Goal: Information Seeking & Learning: Learn about a topic

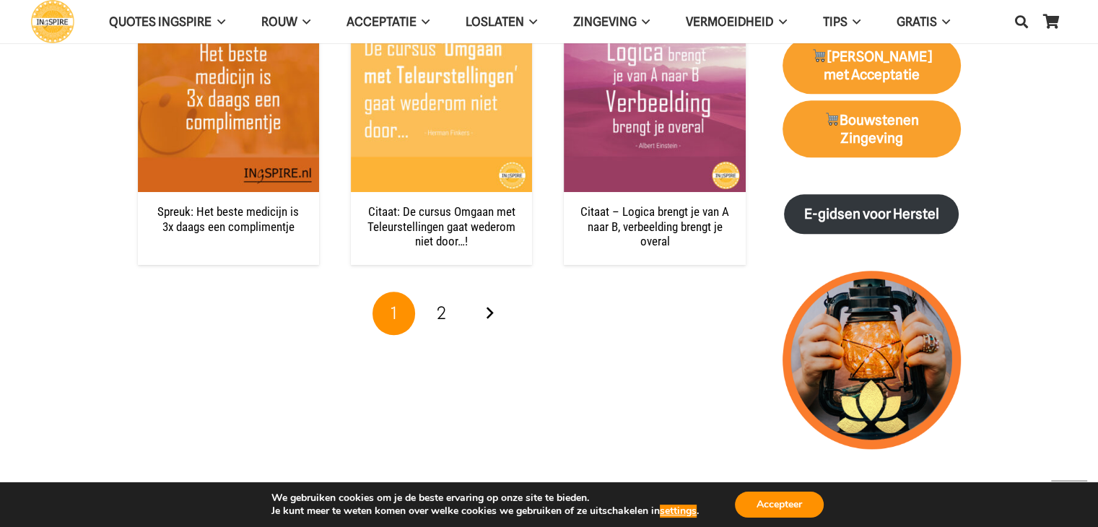
scroll to position [1528, 0]
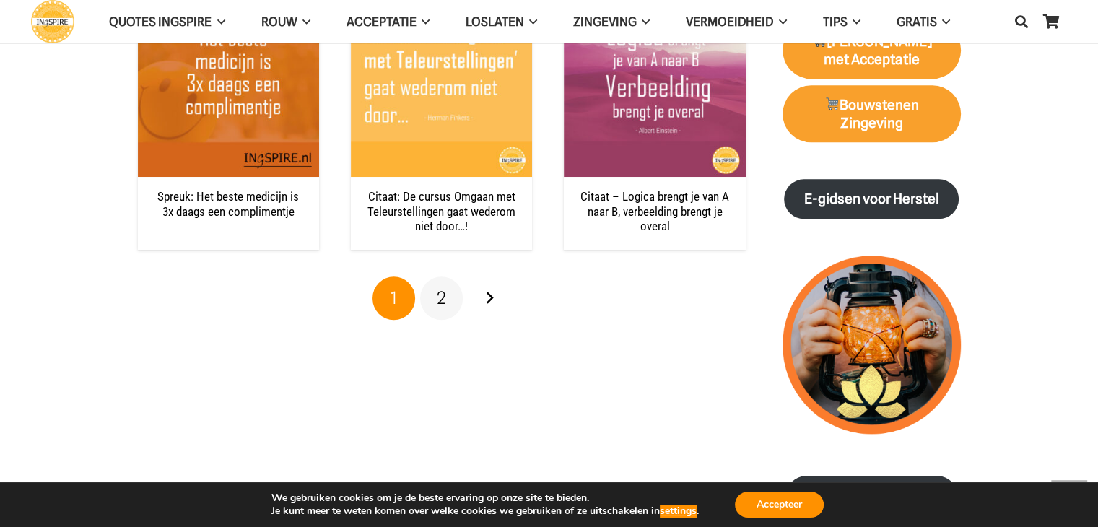
click at [443, 298] on span "2" at bounding box center [441, 297] width 9 height 21
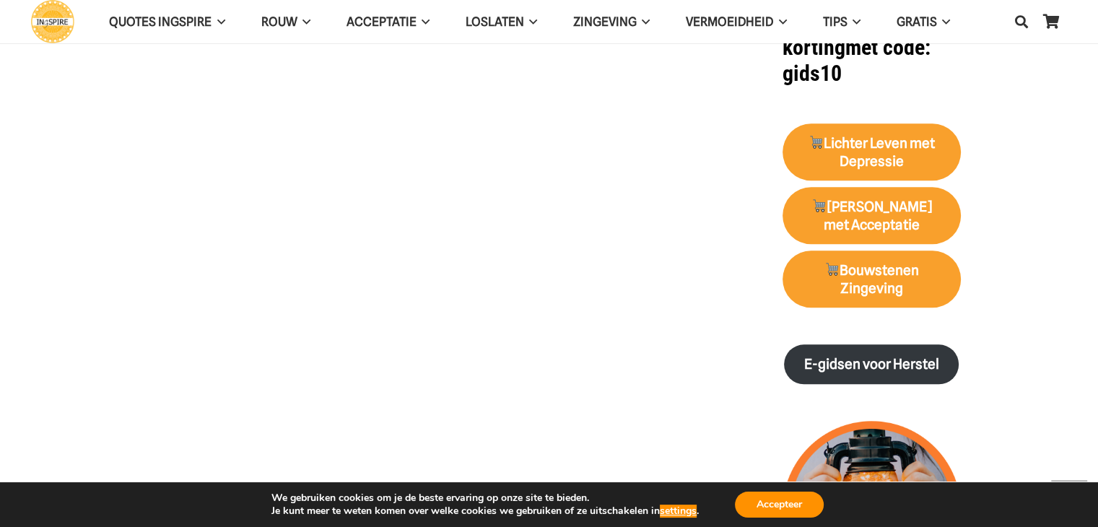
scroll to position [1367, 0]
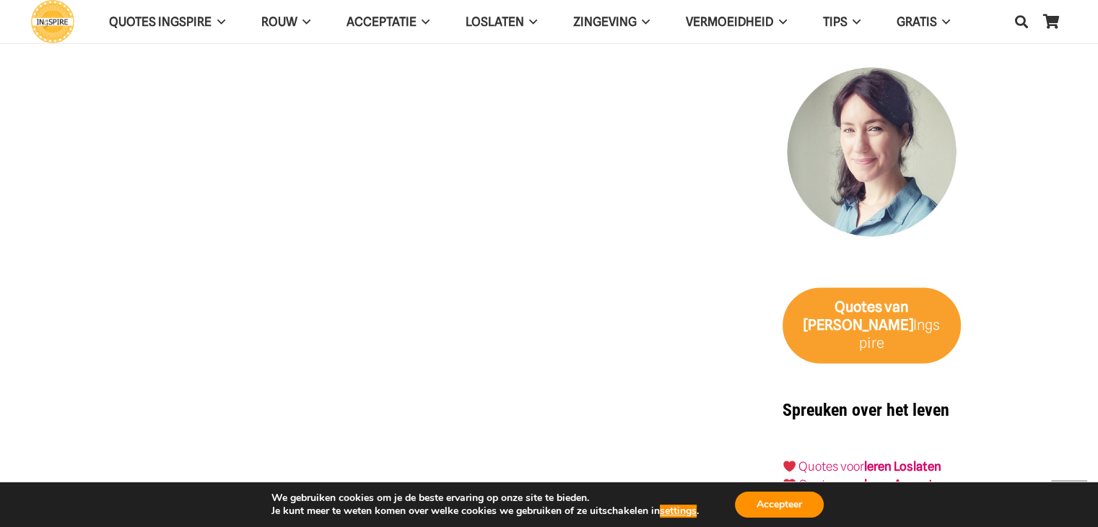
scroll to position [1997, 0]
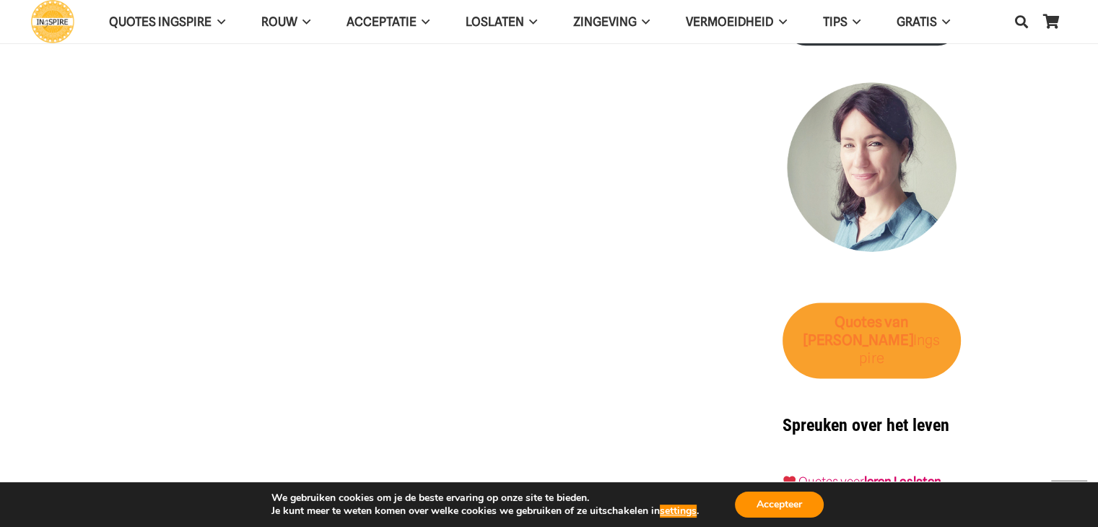
click at [877, 316] on strong "van [PERSON_NAME]" at bounding box center [859, 330] width 110 height 35
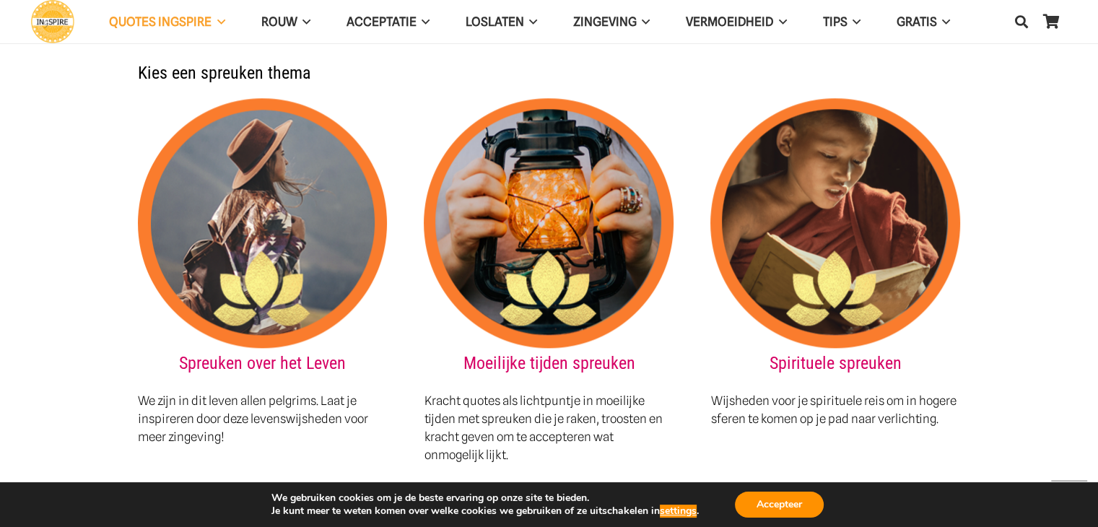
scroll to position [1565, 0]
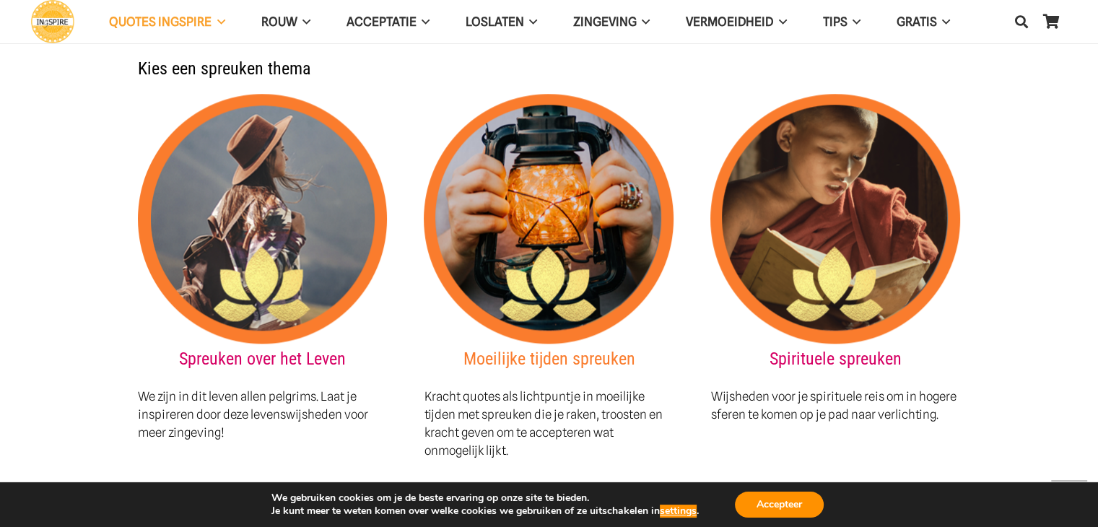
click at [558, 349] on link "Moeilijke tijden spreuken" at bounding box center [549, 359] width 172 height 20
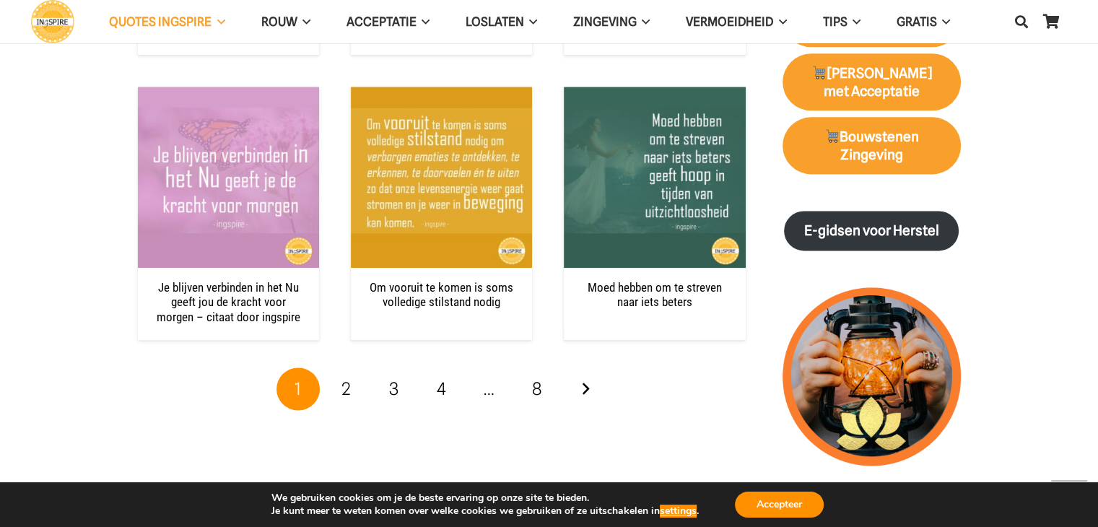
scroll to position [1918, 0]
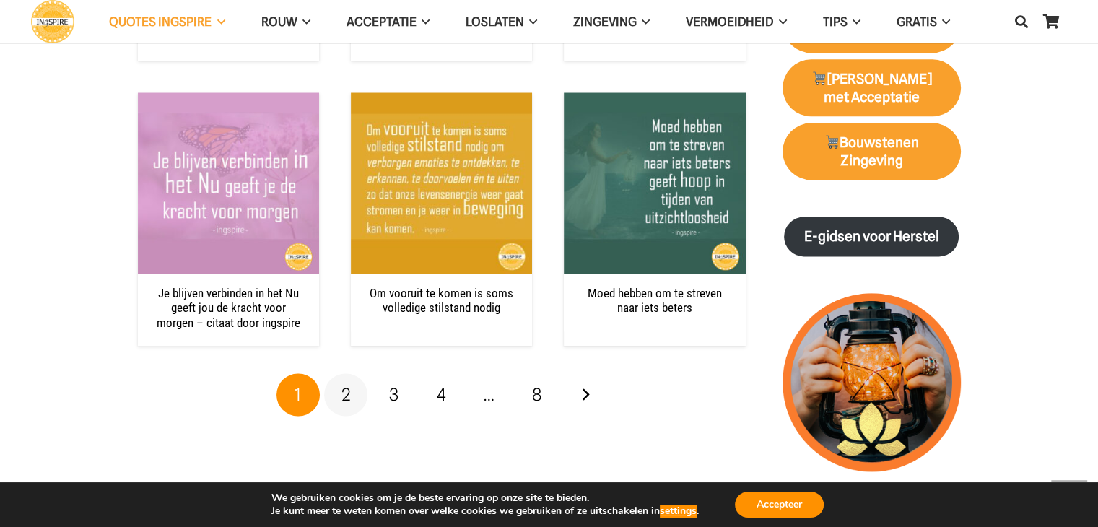
click at [345, 384] on span "2" at bounding box center [345, 394] width 9 height 21
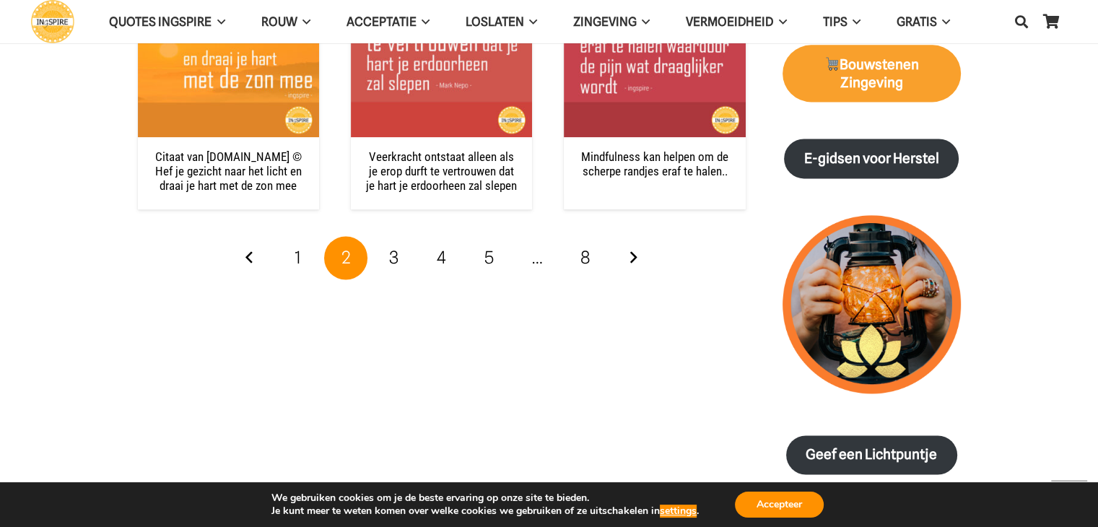
scroll to position [1903, 0]
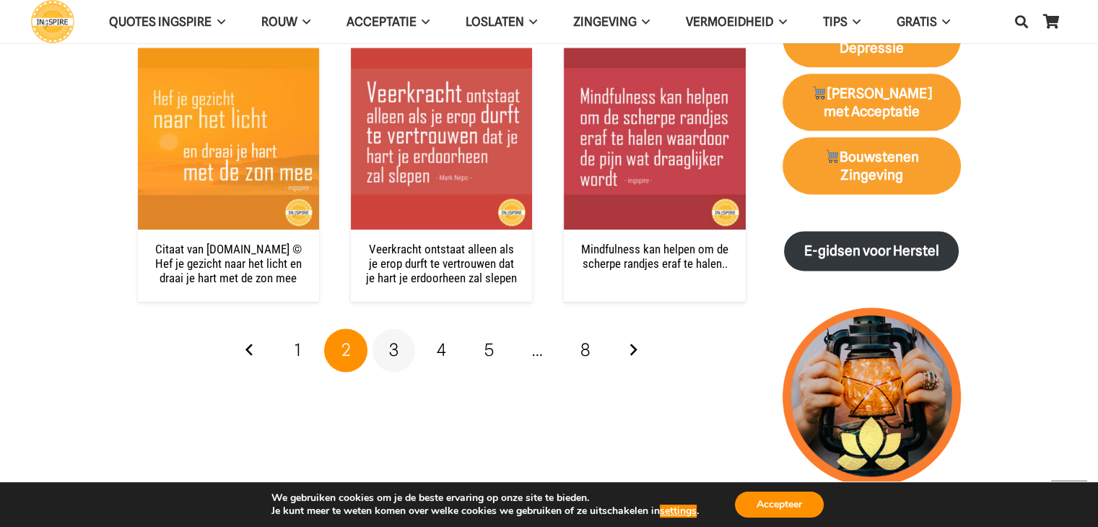
click at [393, 349] on span "3" at bounding box center [393, 349] width 9 height 21
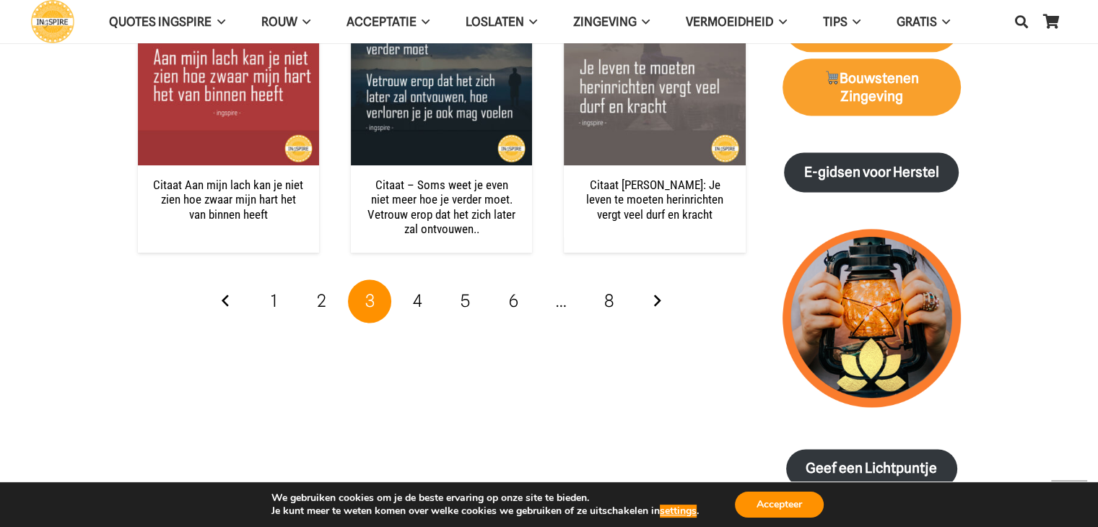
scroll to position [2004, 0]
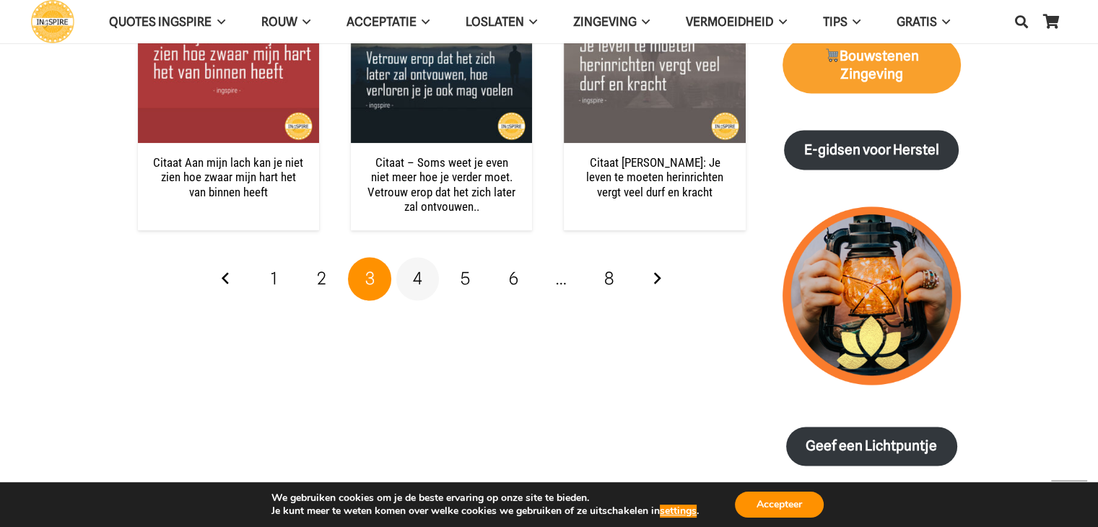
click at [417, 279] on span "4" at bounding box center [417, 278] width 9 height 21
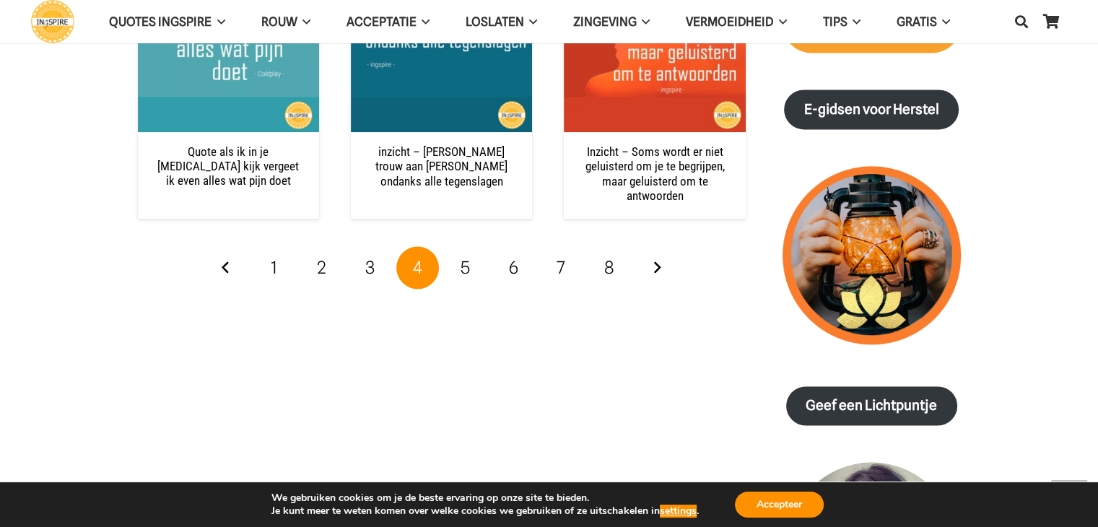
scroll to position [2067, 0]
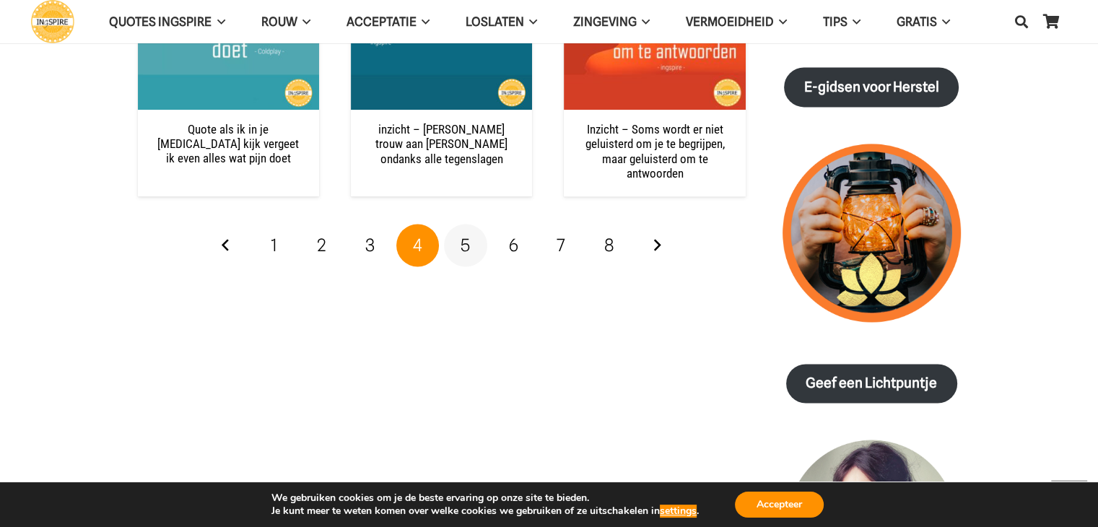
click at [465, 247] on span "5" at bounding box center [465, 245] width 9 height 21
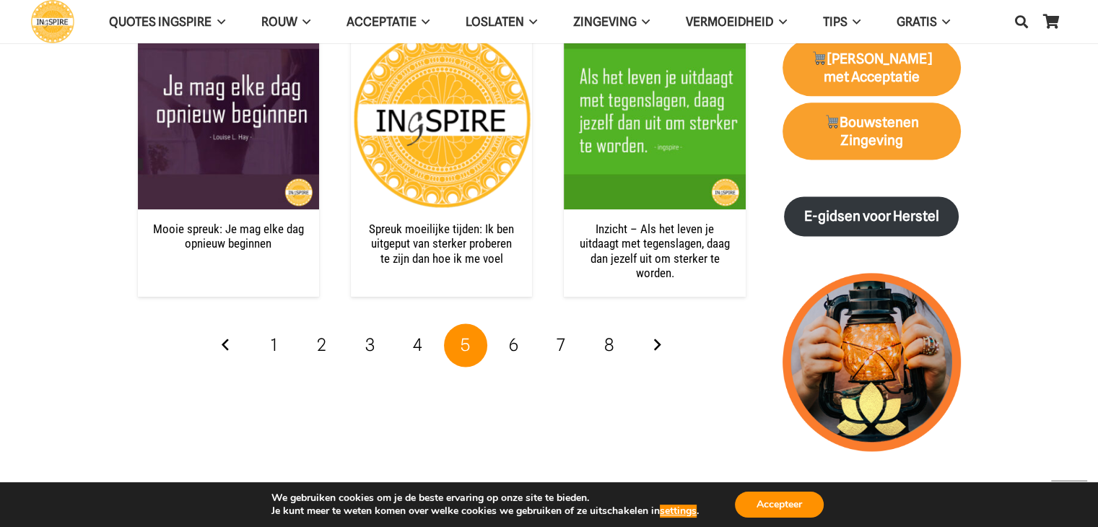
scroll to position [1944, 0]
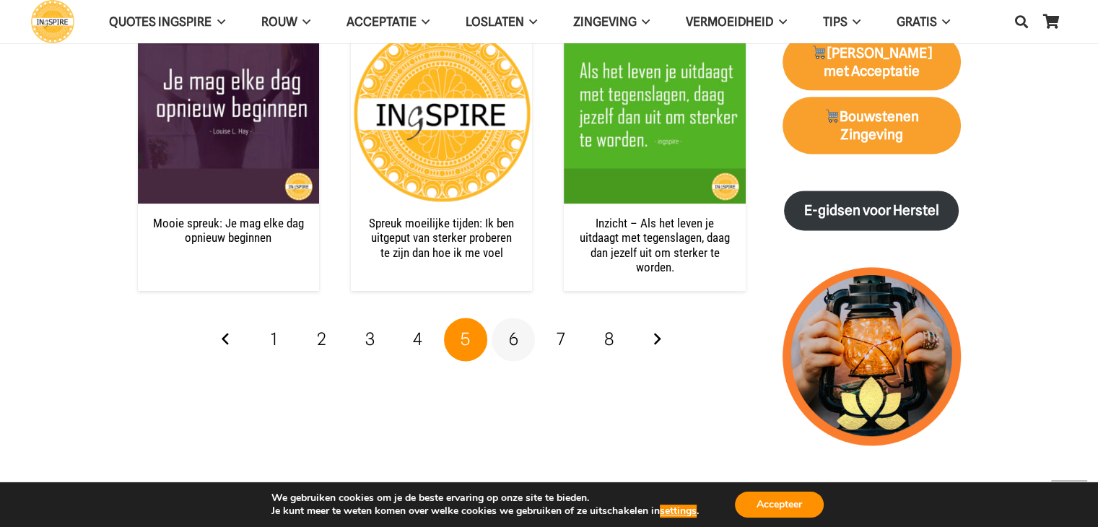
click at [515, 339] on span "6" at bounding box center [513, 338] width 9 height 21
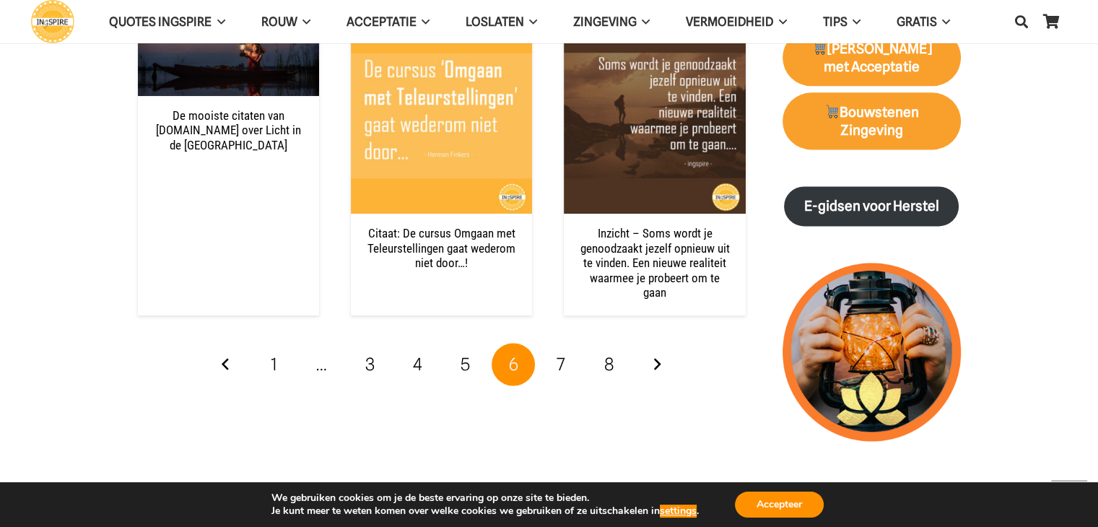
scroll to position [1964, 0]
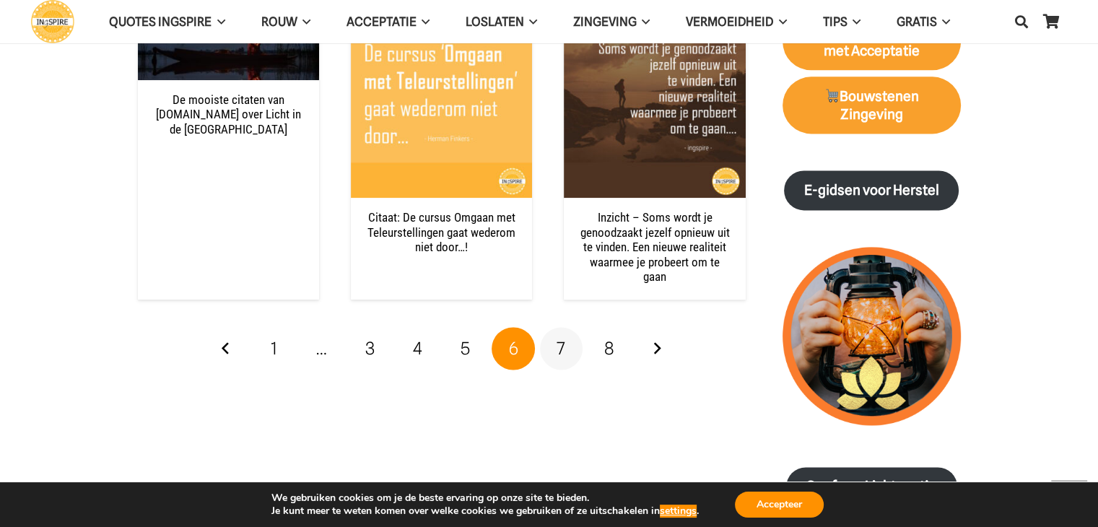
click at [562, 338] on span "7" at bounding box center [561, 348] width 9 height 21
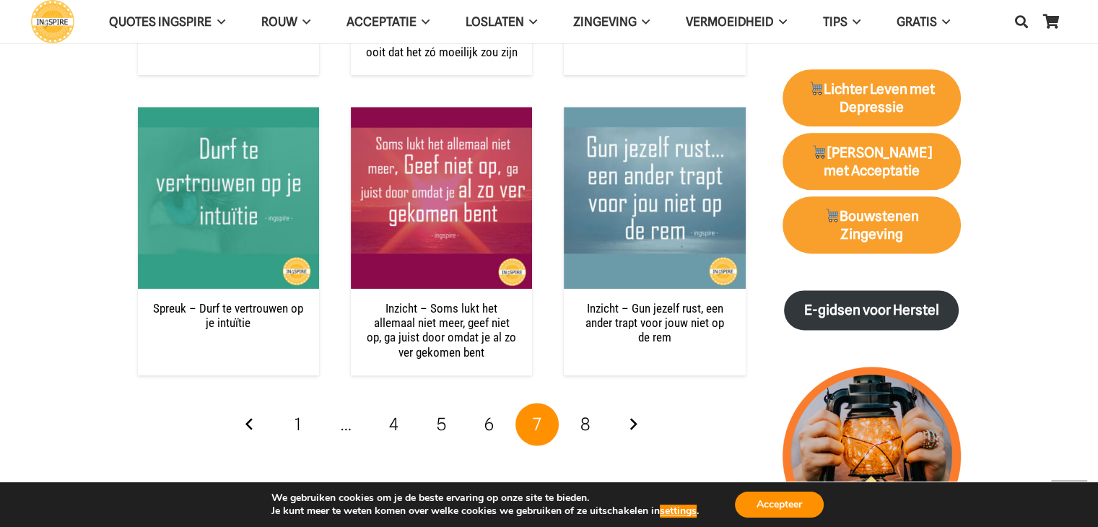
scroll to position [1849, 0]
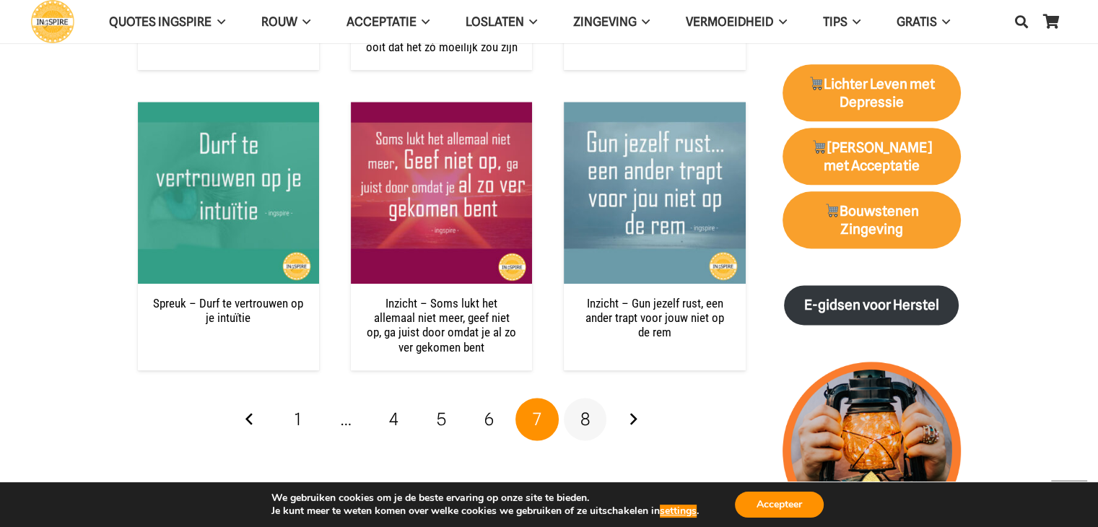
click at [586, 419] on span "8" at bounding box center [585, 419] width 10 height 21
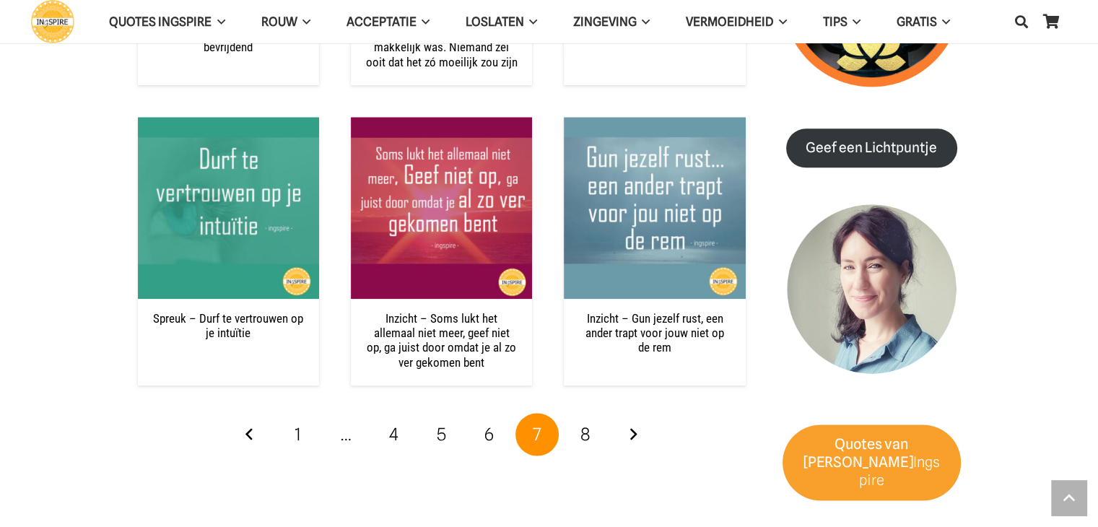
scroll to position [1849, 0]
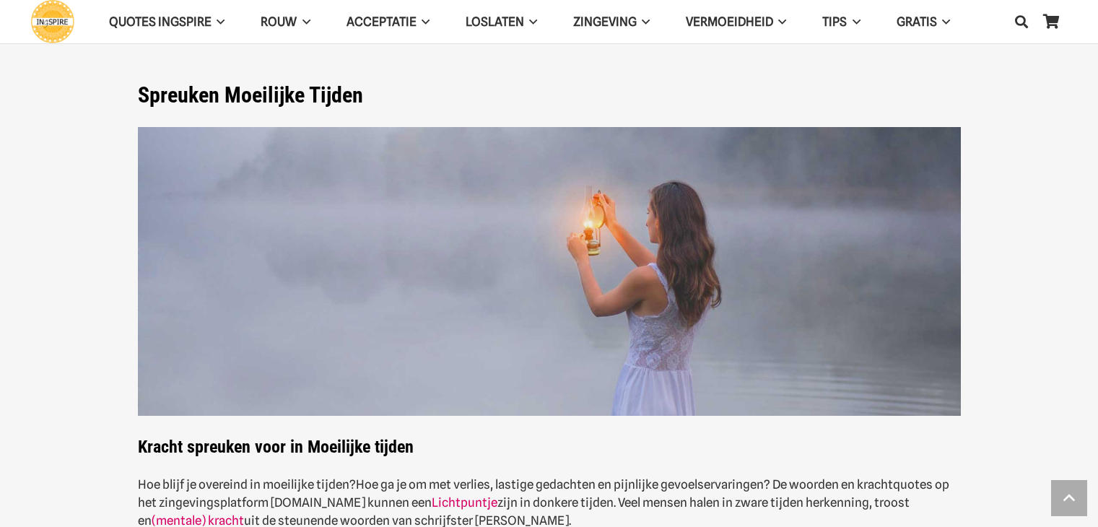
scroll to position [1964, 0]
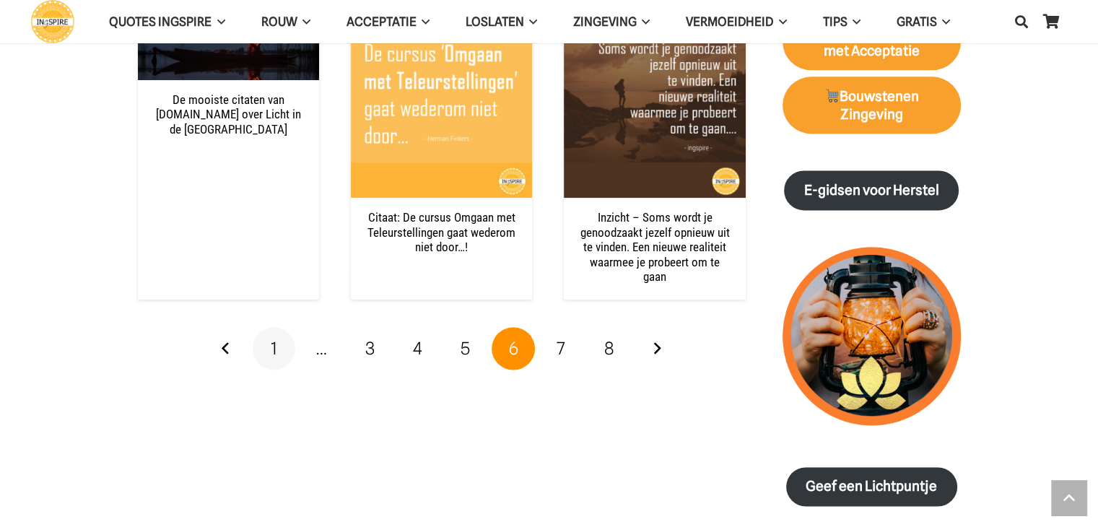
click at [274, 338] on span "1" at bounding box center [274, 348] width 6 height 21
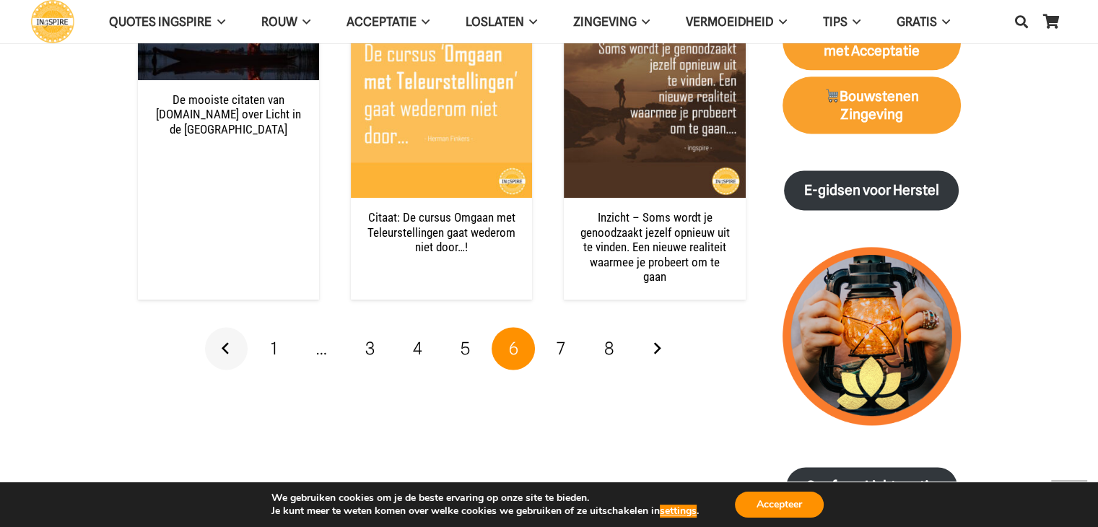
click at [223, 330] on link "Vorige" at bounding box center [226, 348] width 43 height 43
click at [274, 338] on span "1" at bounding box center [274, 348] width 6 height 21
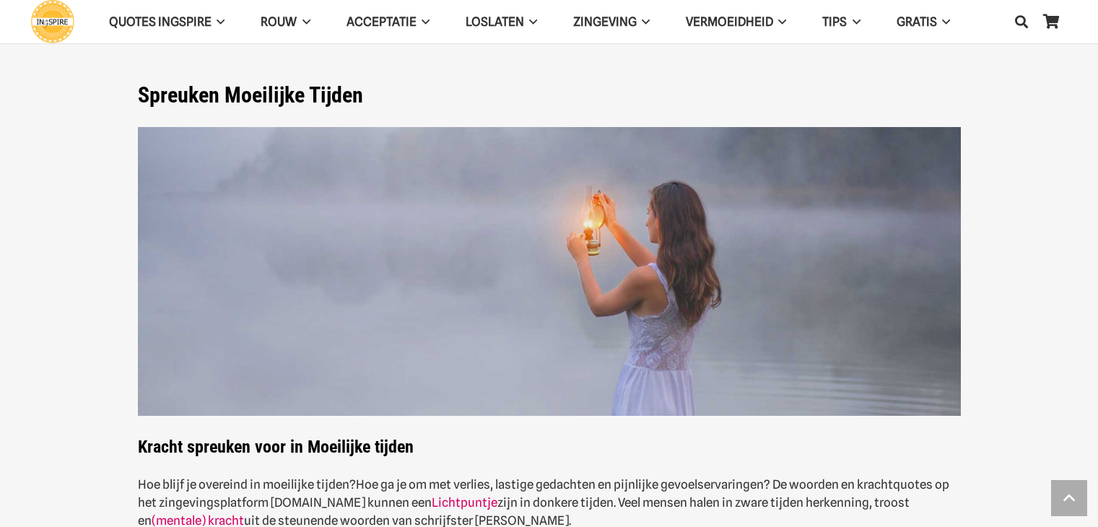
scroll to position [1944, 0]
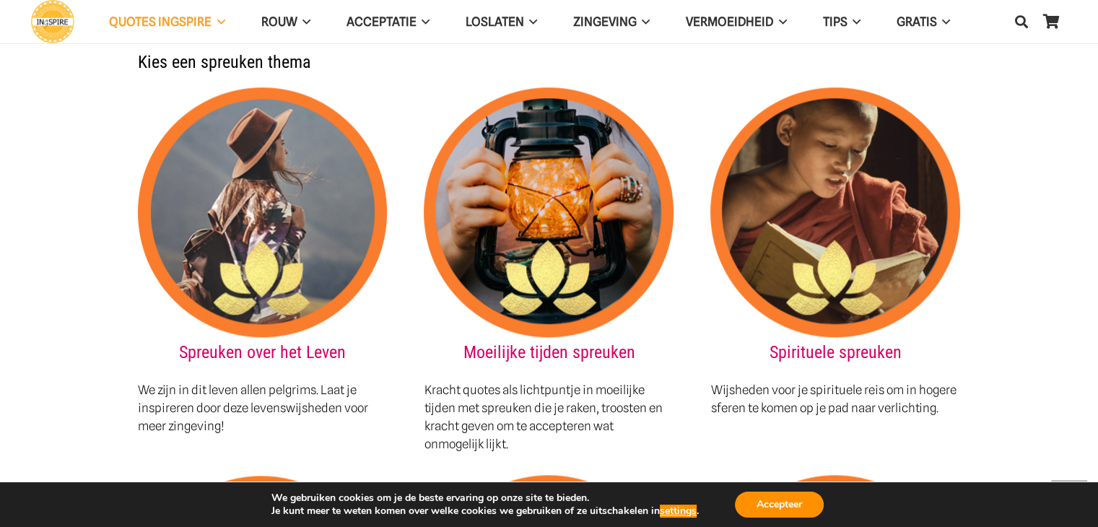
scroll to position [1568, 0]
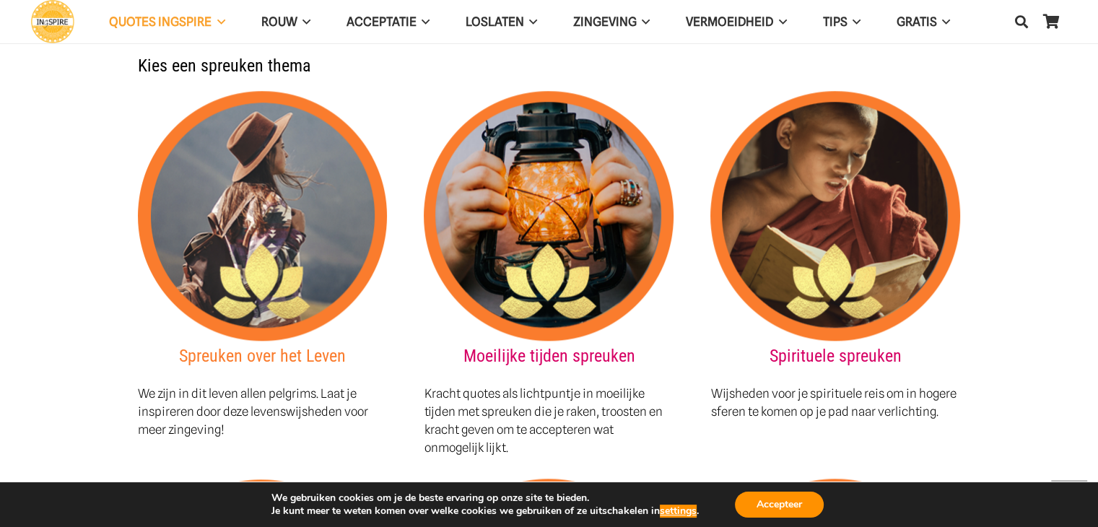
click at [294, 346] on link "Spreuken over het Leven" at bounding box center [262, 356] width 167 height 20
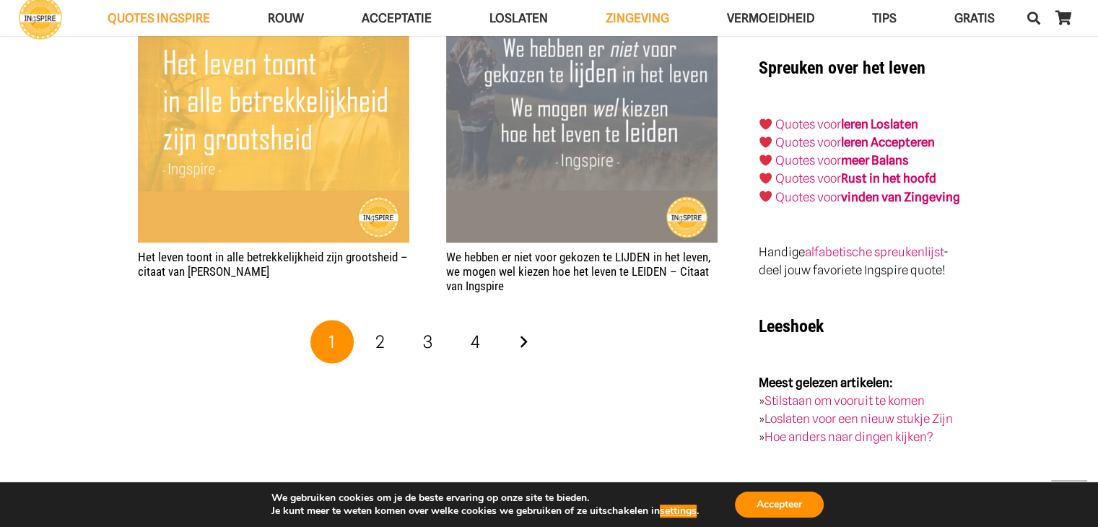
scroll to position [2565, 0]
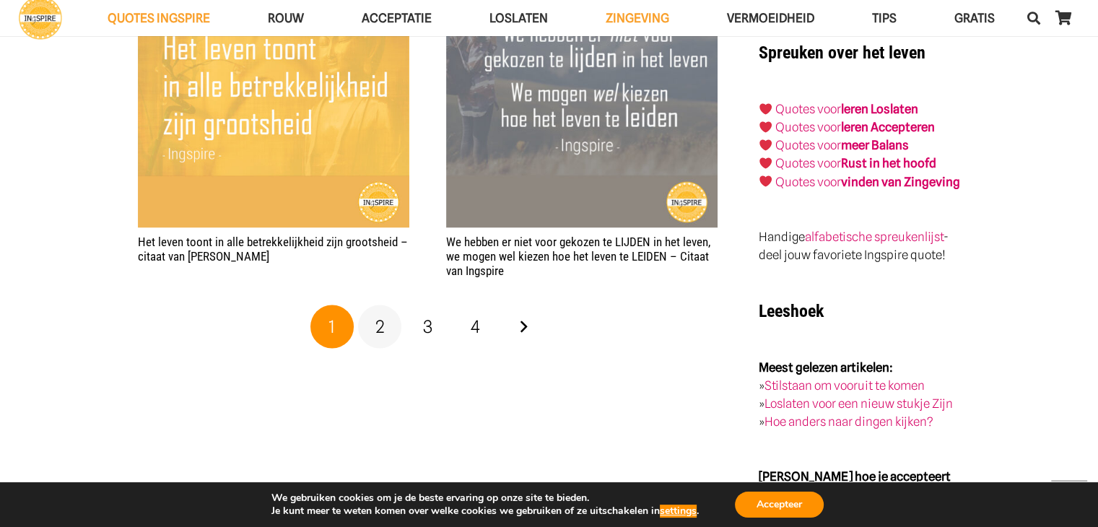
click at [379, 316] on span "2" at bounding box center [379, 326] width 9 height 21
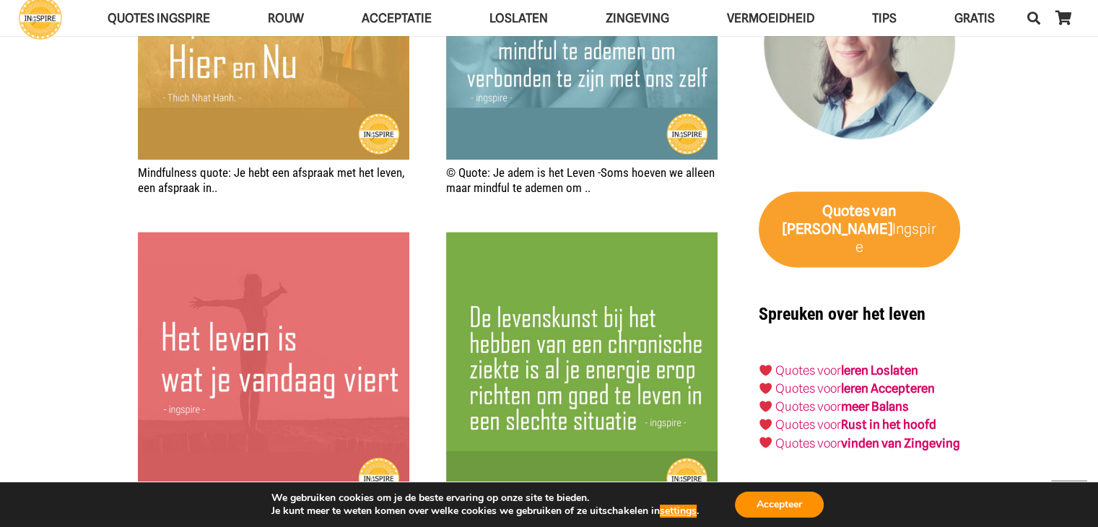
scroll to position [2411, 0]
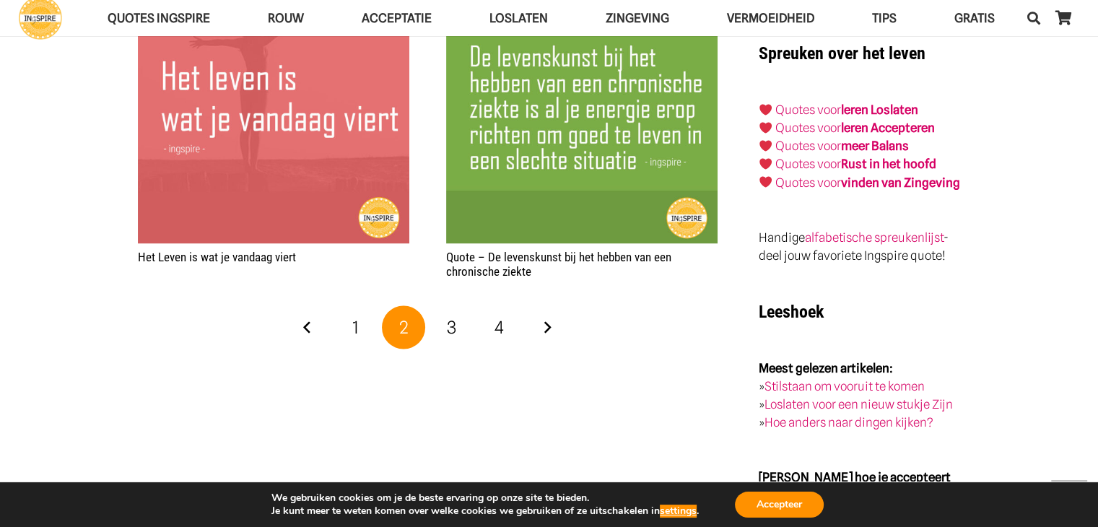
scroll to position [2596, 0]
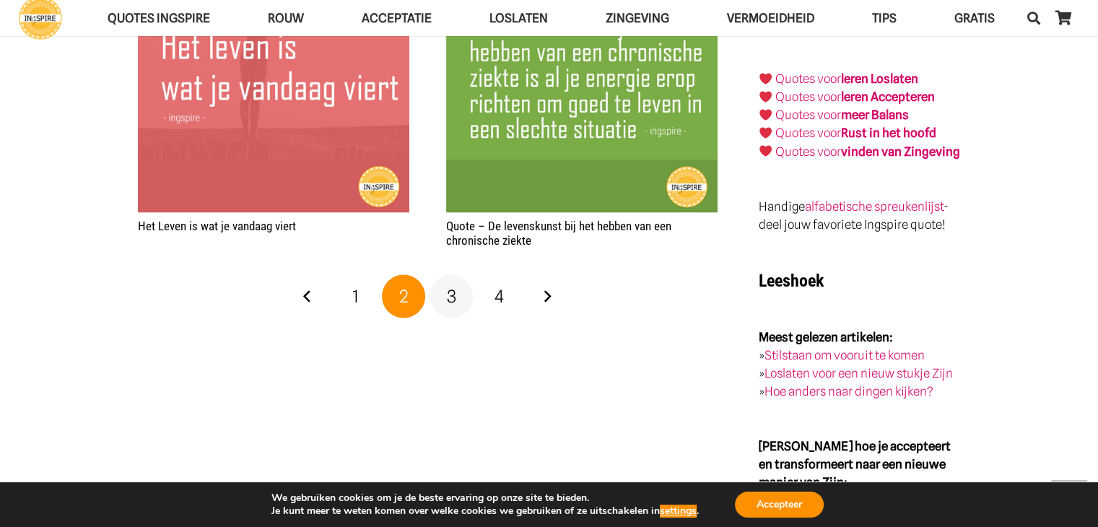
click at [451, 285] on span "3" at bounding box center [451, 295] width 9 height 21
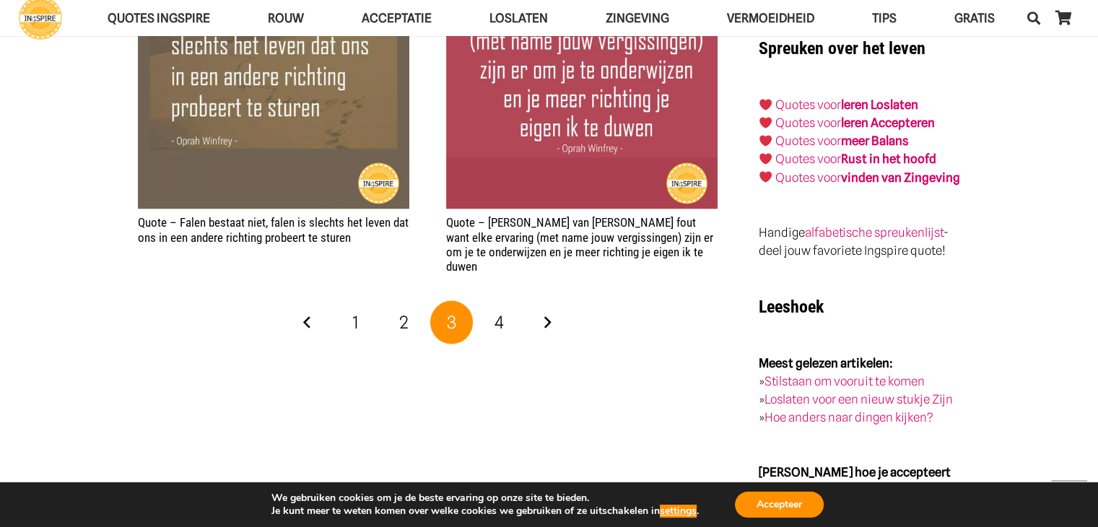
scroll to position [2605, 0]
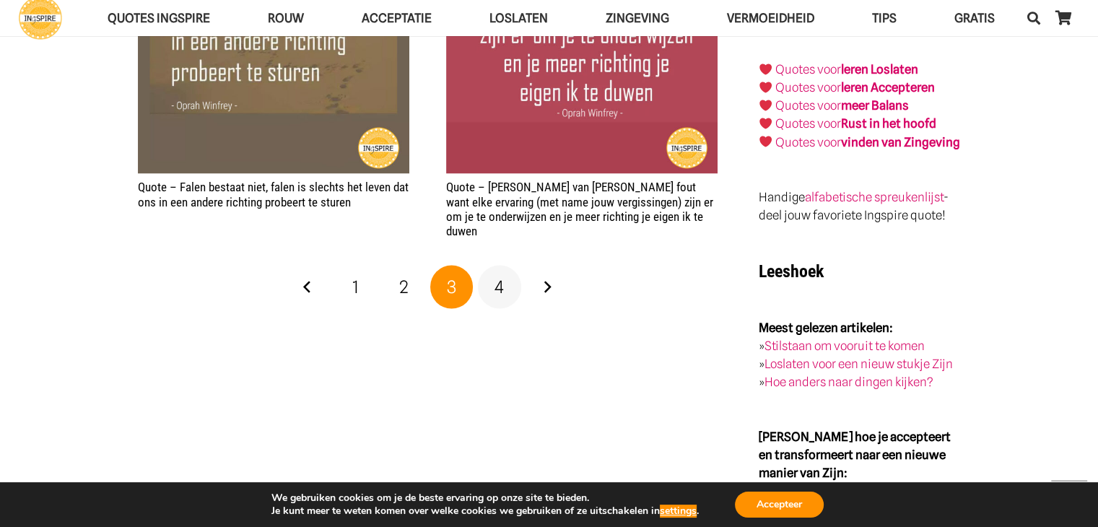
click at [499, 276] on span "4" at bounding box center [499, 286] width 9 height 21
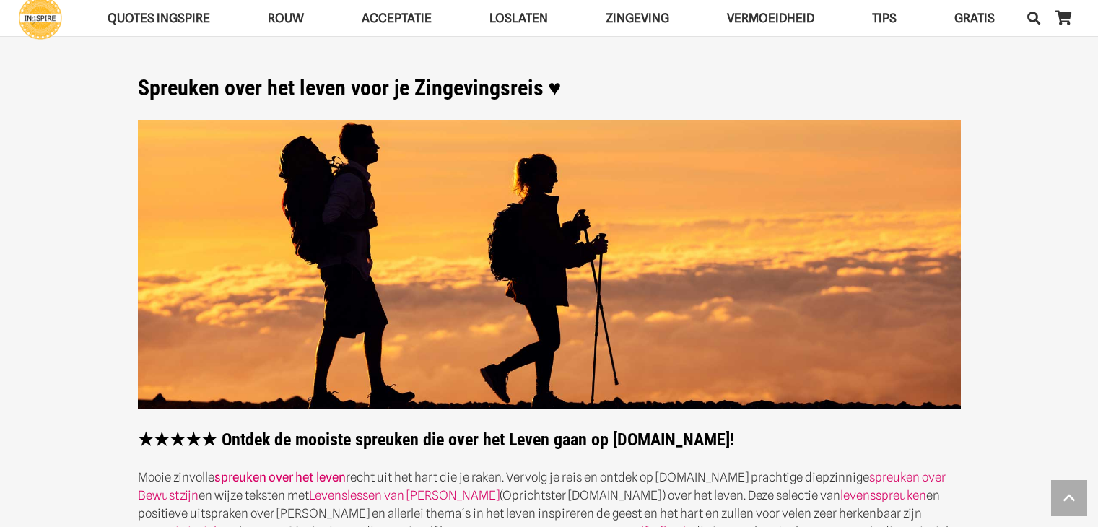
scroll to position [2605, 0]
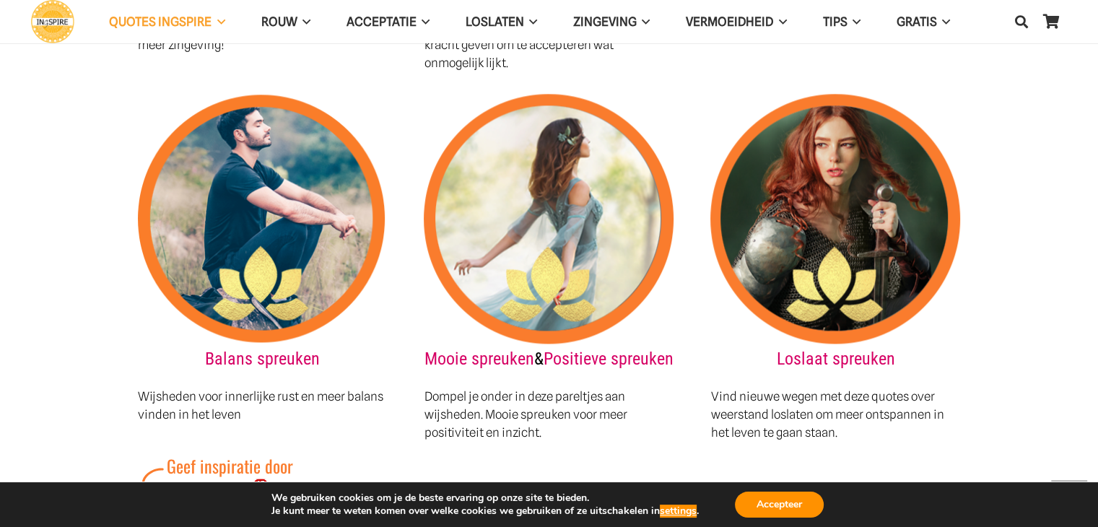
scroll to position [1977, 0]
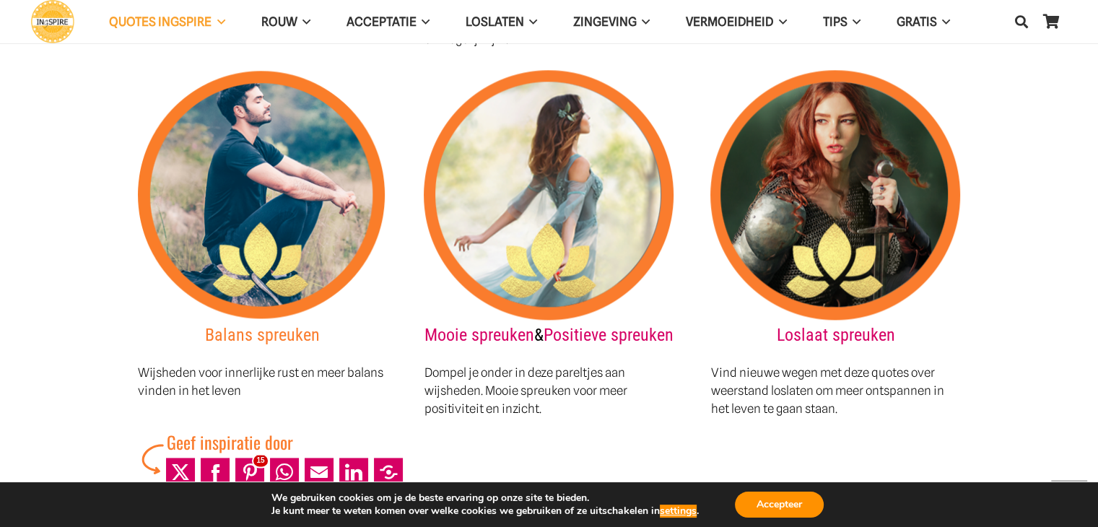
click at [287, 325] on link "Balans spreuken" at bounding box center [262, 335] width 115 height 20
click at [534, 325] on link "Mooie spreuken" at bounding box center [480, 335] width 110 height 20
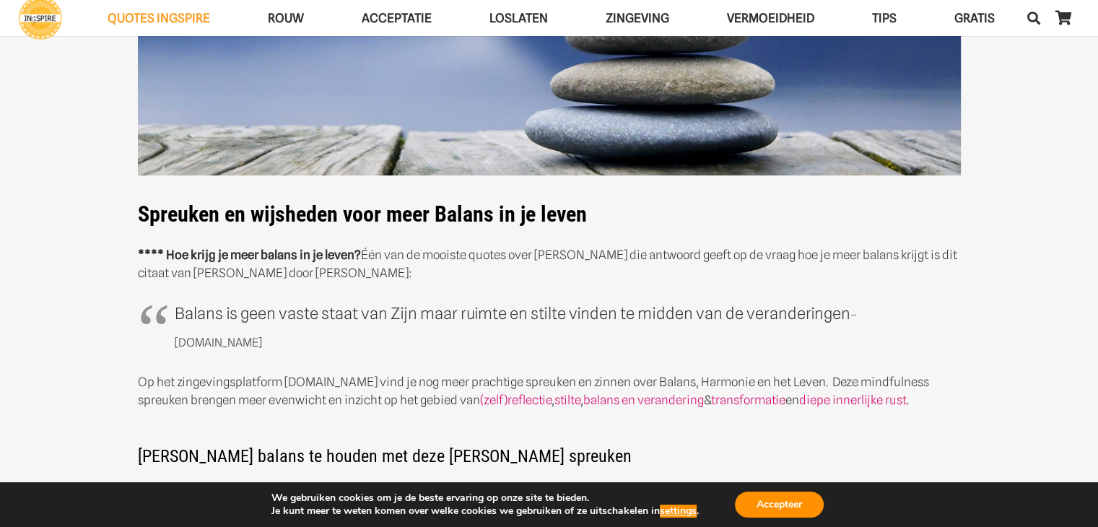
scroll to position [217, 0]
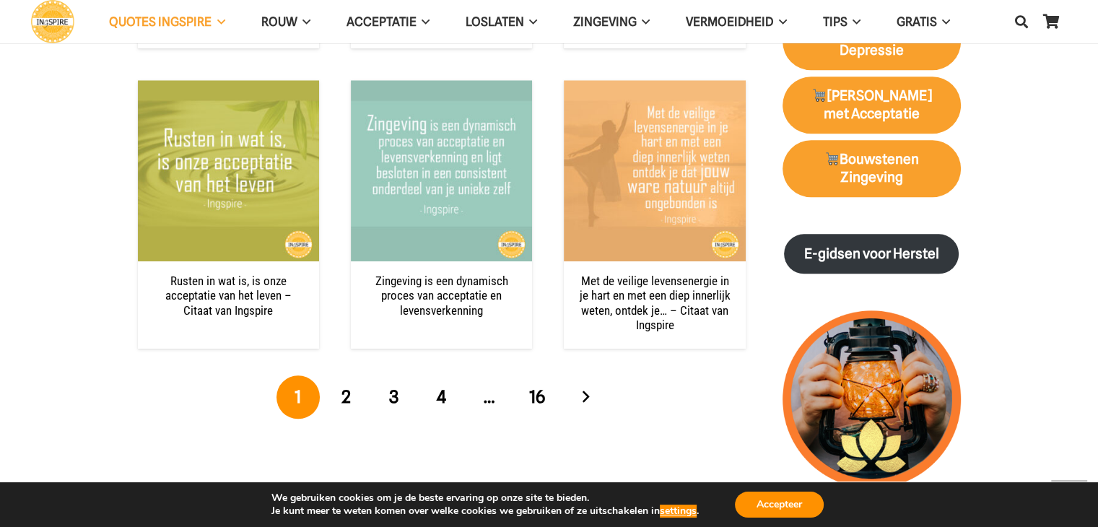
scroll to position [1554, 0]
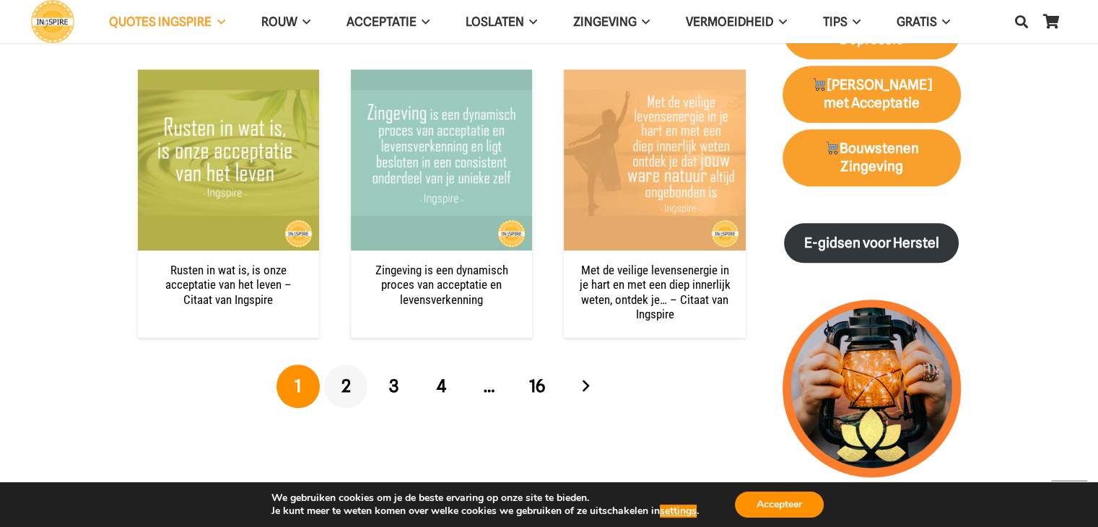
click at [344, 385] on span "2" at bounding box center [345, 385] width 9 height 21
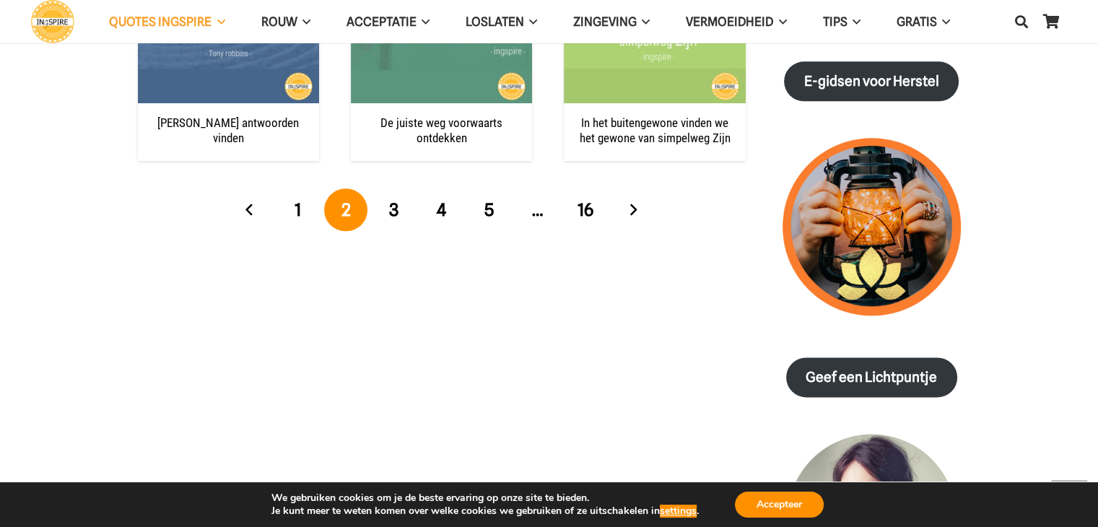
scroll to position [1730, 0]
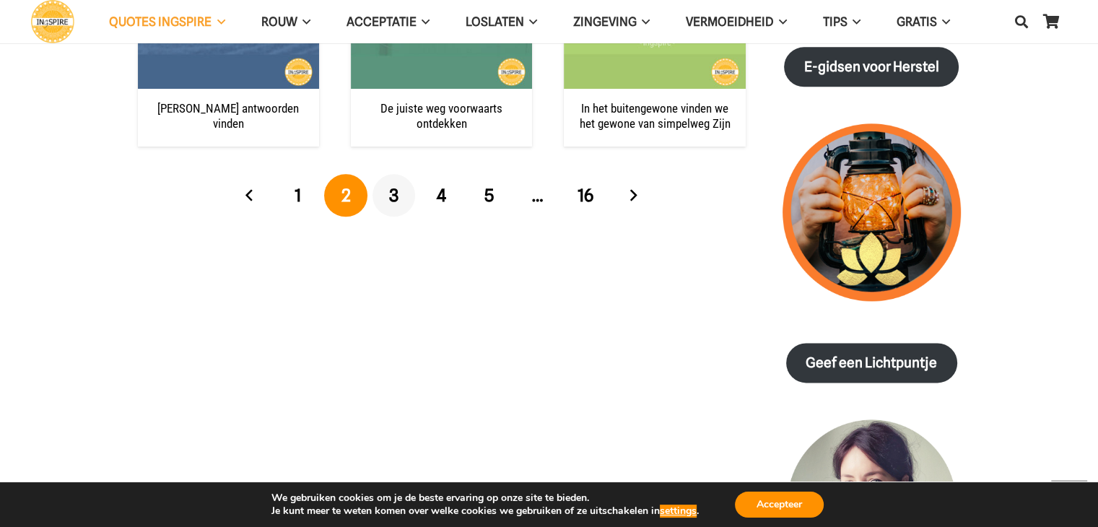
click at [396, 194] on span "3" at bounding box center [393, 195] width 9 height 21
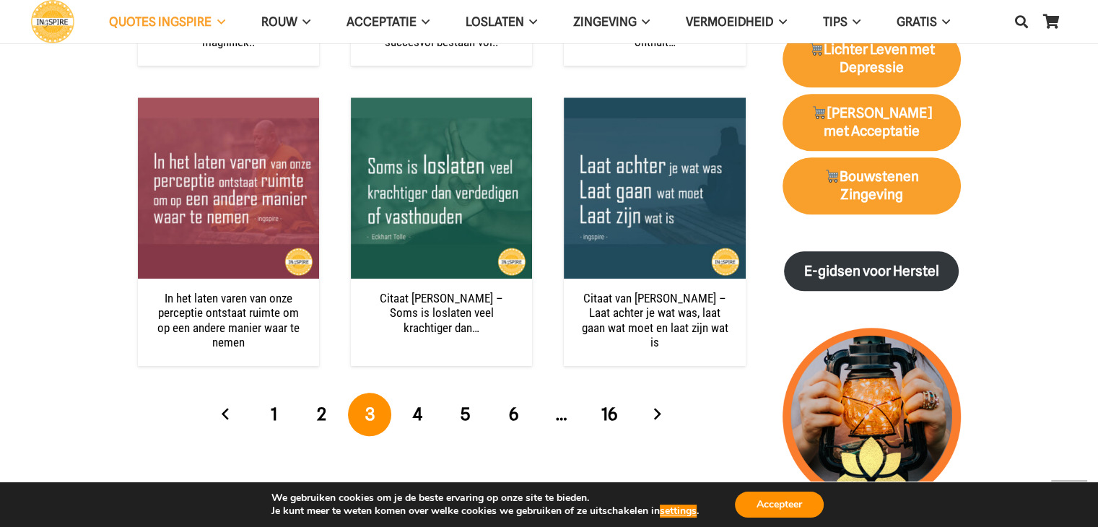
scroll to position [1571, 0]
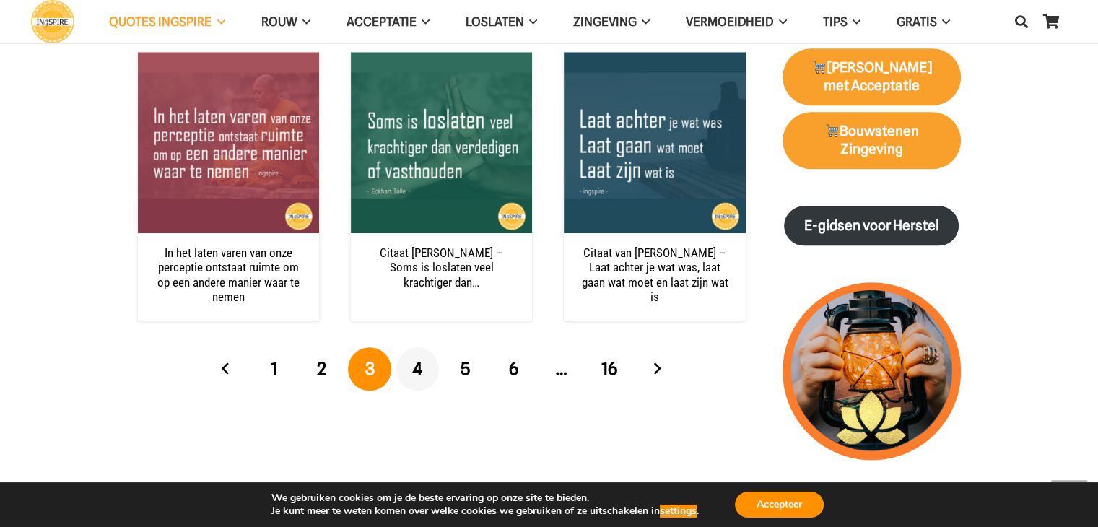
click at [420, 370] on span "4" at bounding box center [417, 368] width 9 height 21
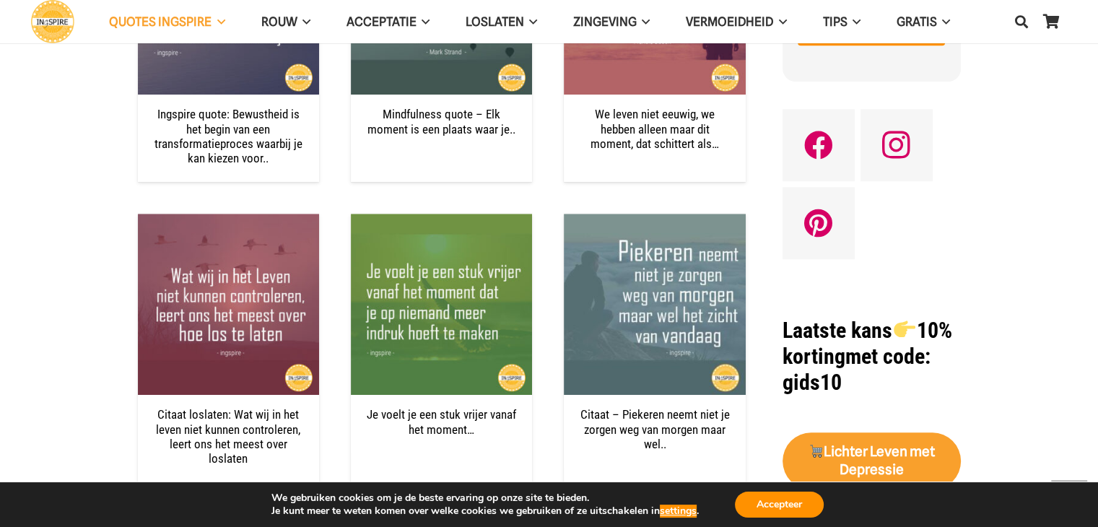
scroll to position [1128, 0]
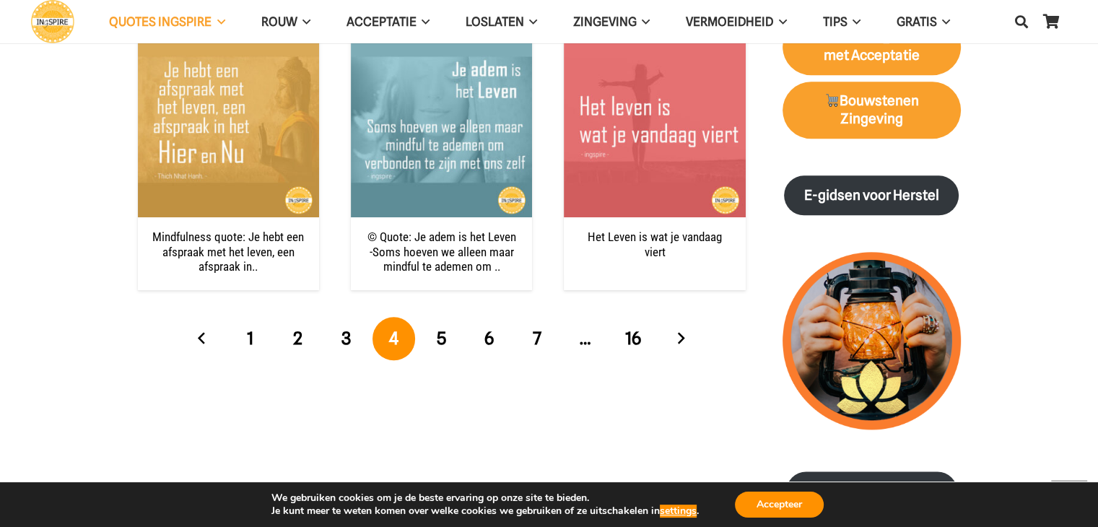
scroll to position [1606, 0]
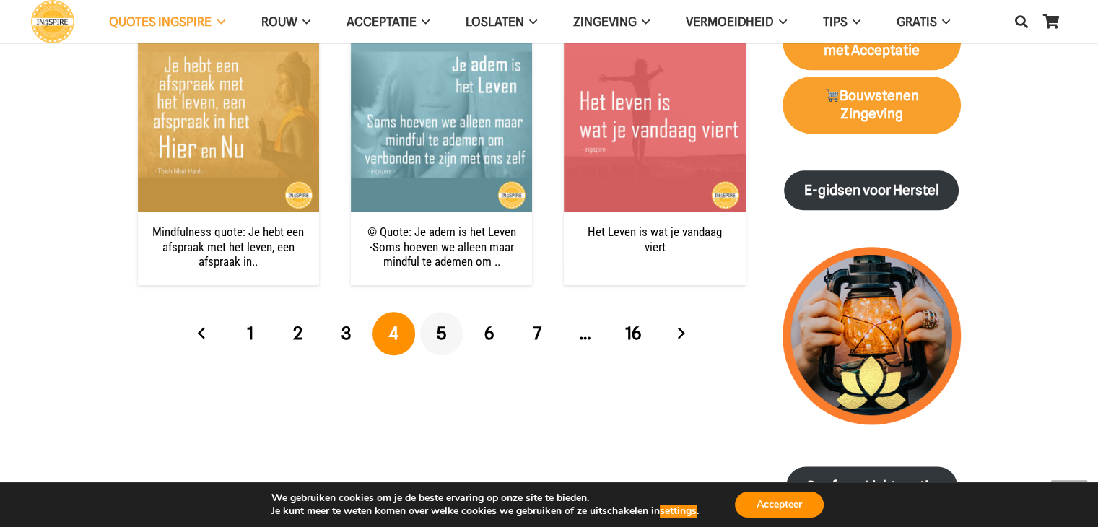
click at [442, 323] on span "5" at bounding box center [441, 333] width 9 height 21
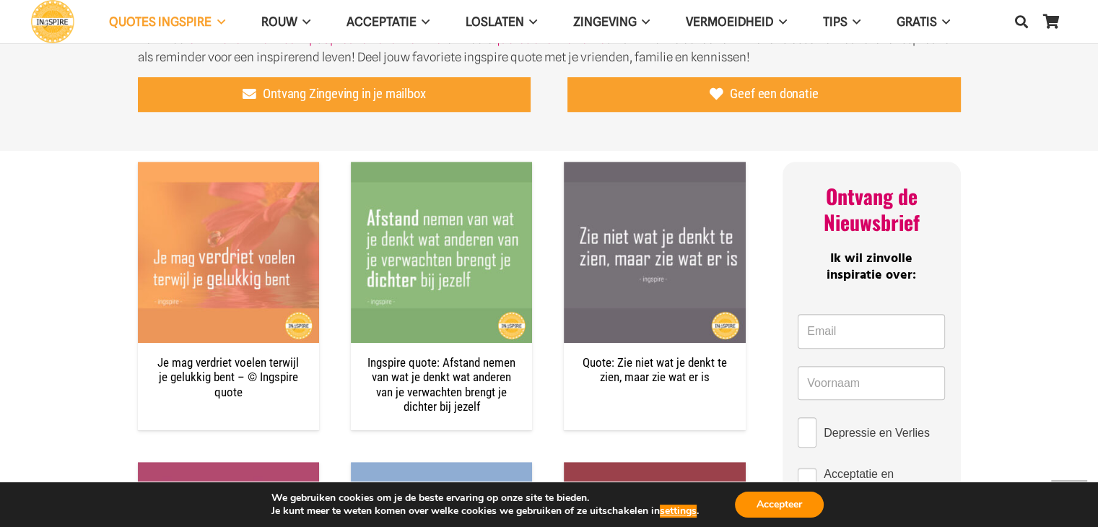
scroll to position [580, 0]
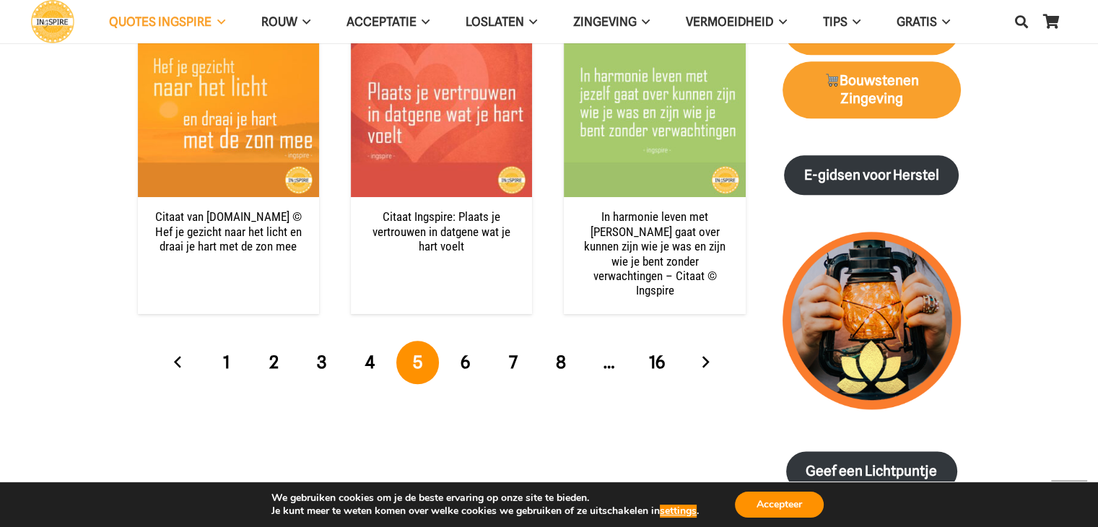
scroll to position [1632, 0]
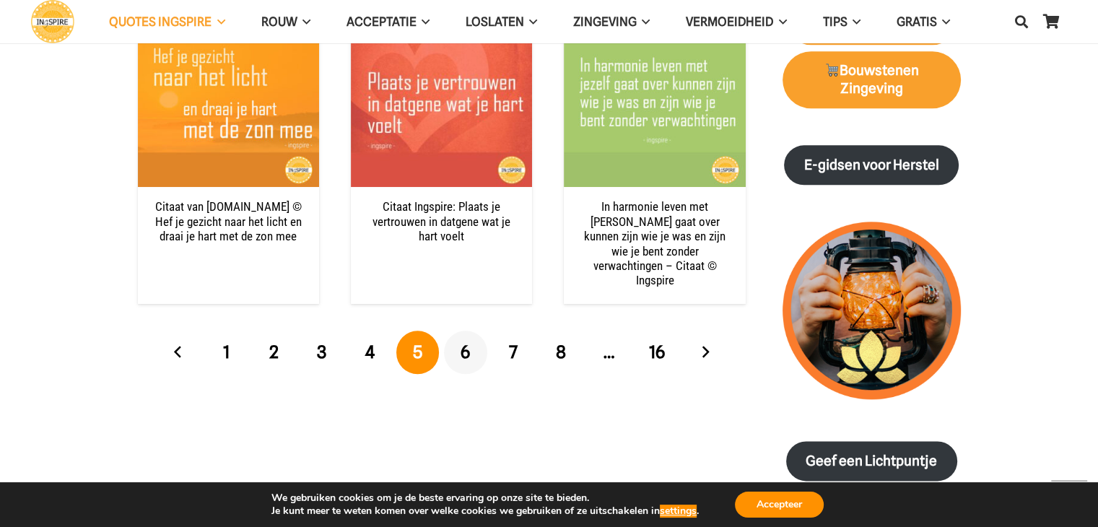
click at [465, 341] on span "6" at bounding box center [465, 351] width 9 height 21
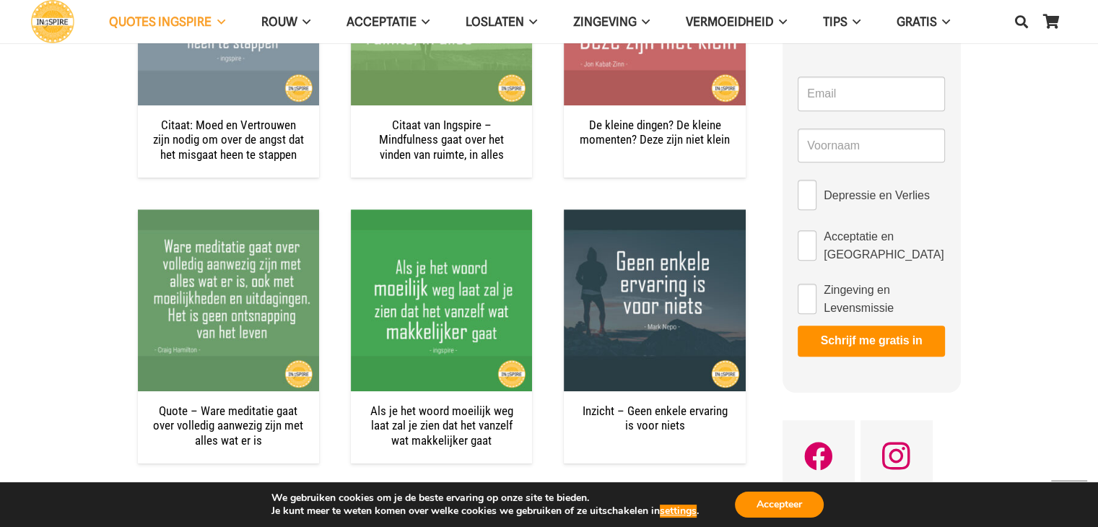
scroll to position [823, 0]
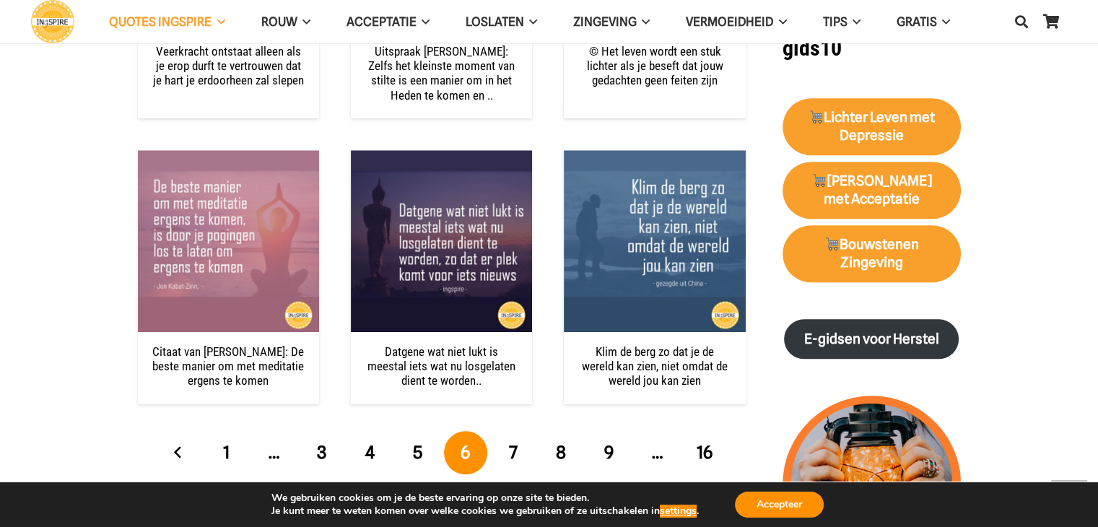
scroll to position [1478, 0]
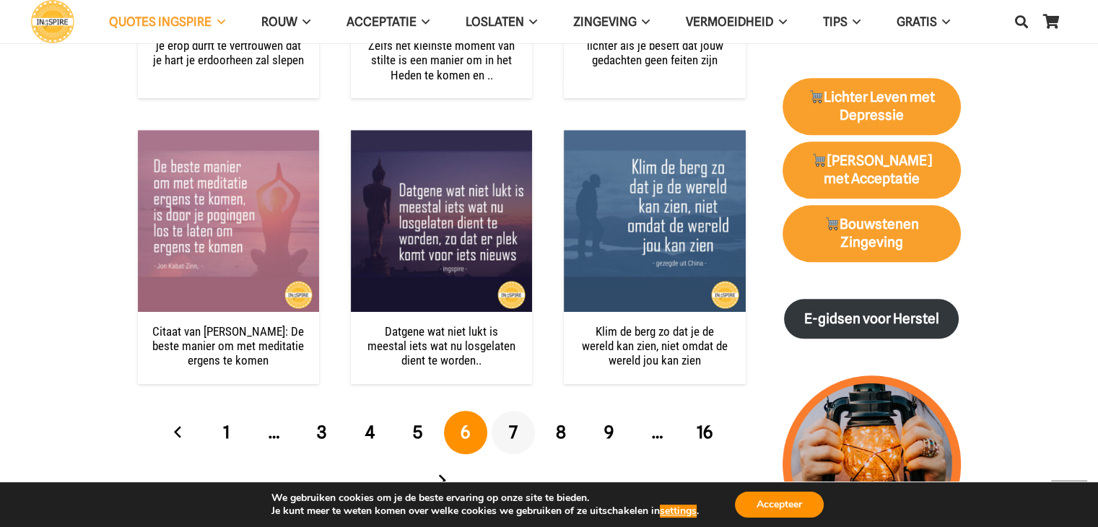
click at [511, 430] on span "7" at bounding box center [513, 432] width 9 height 21
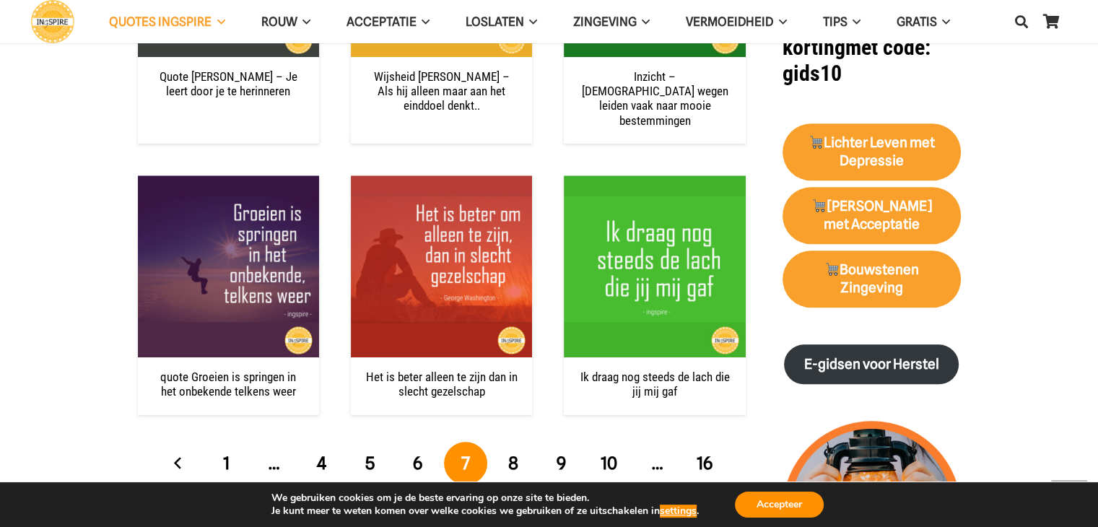
scroll to position [1453, 0]
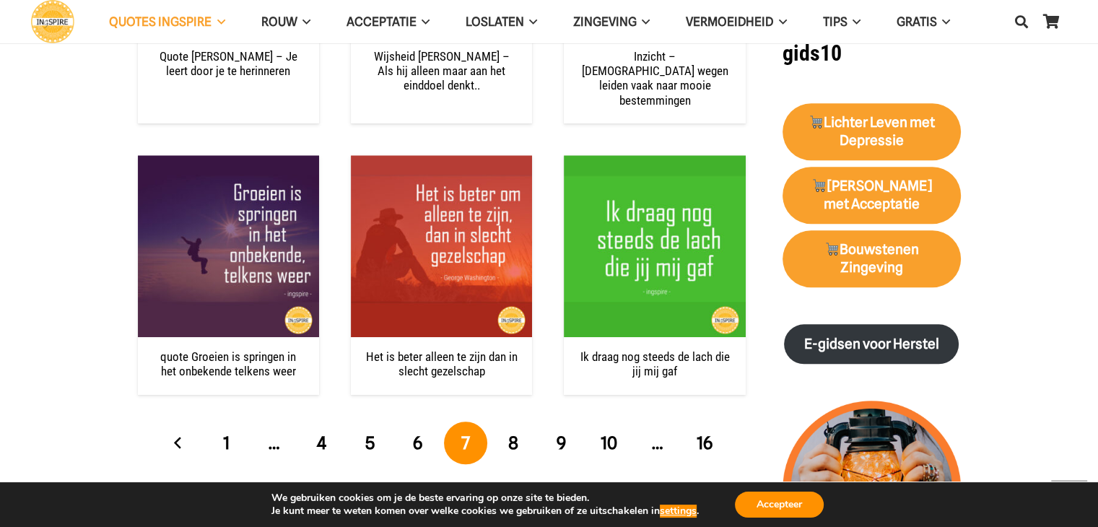
click at [511, 432] on span "8" at bounding box center [513, 442] width 10 height 21
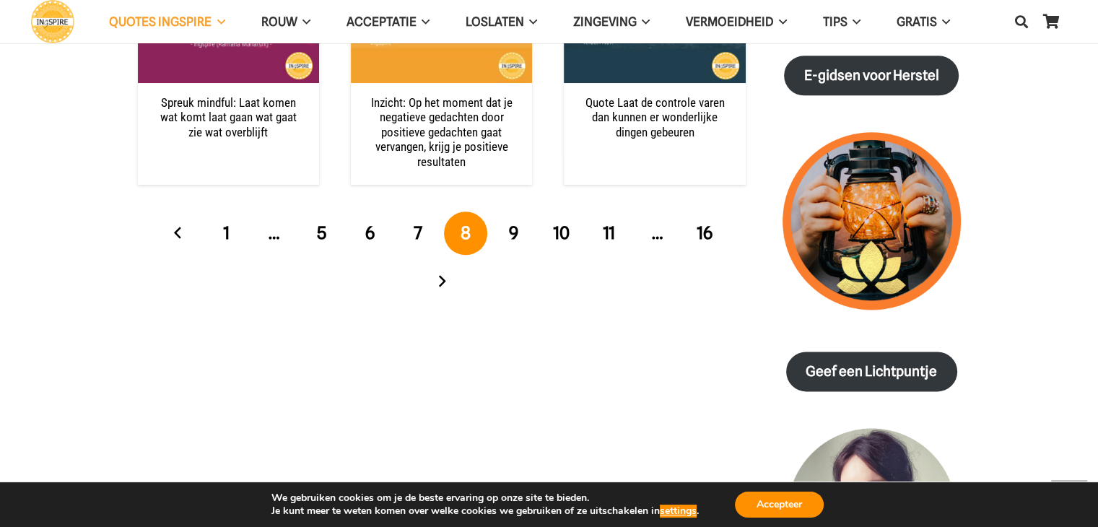
scroll to position [1727, 0]
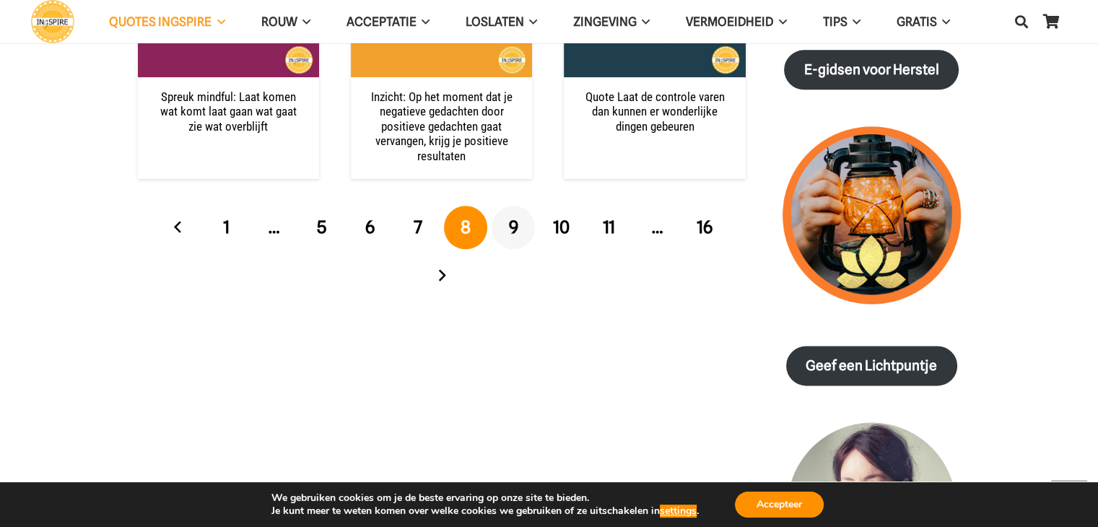
click at [513, 228] on span "9" at bounding box center [513, 227] width 9 height 21
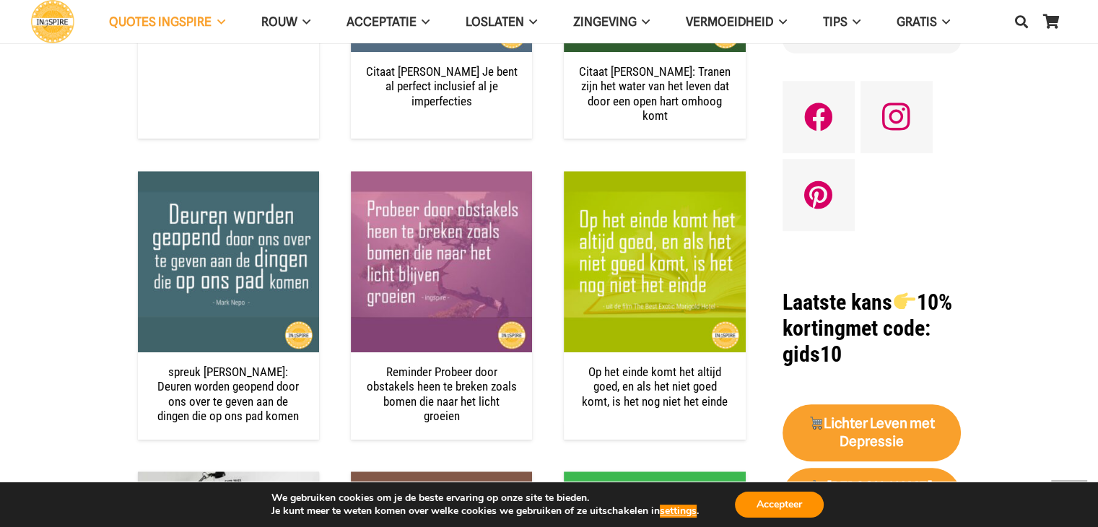
scroll to position [1161, 0]
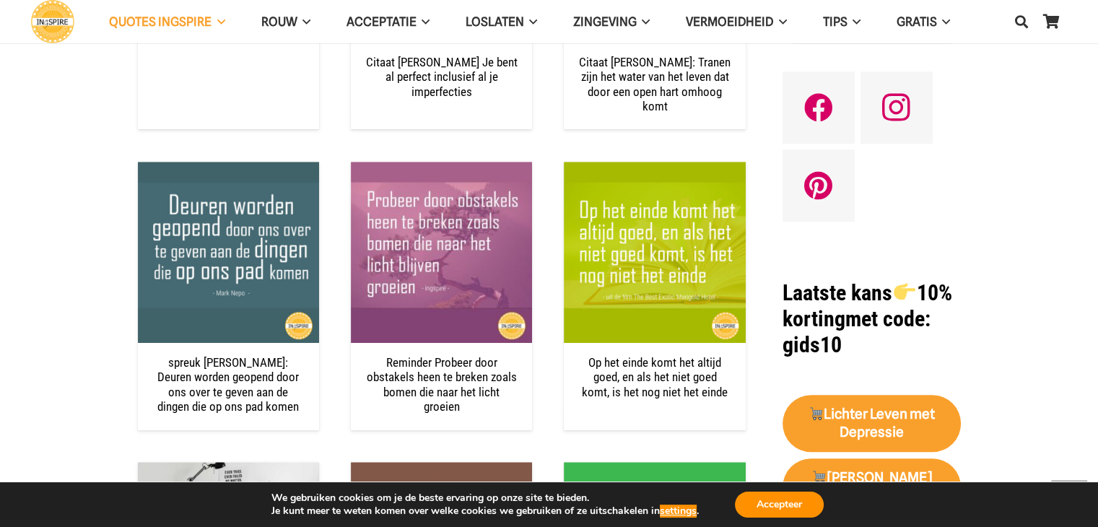
drag, startPoint x: 1089, startPoint y: 160, endPoint x: 1087, endPoint y: 183, distance: 22.4
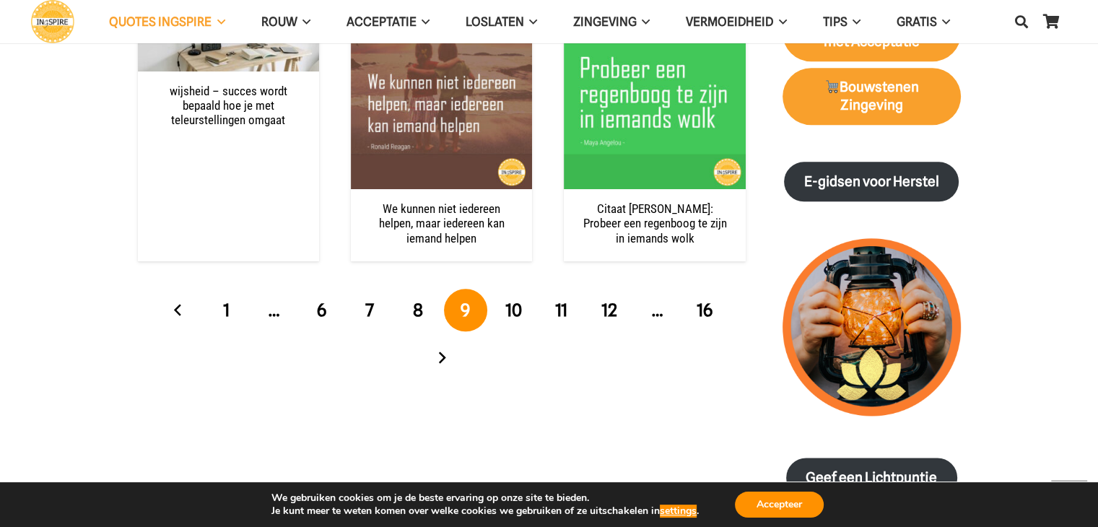
scroll to position [1640, 0]
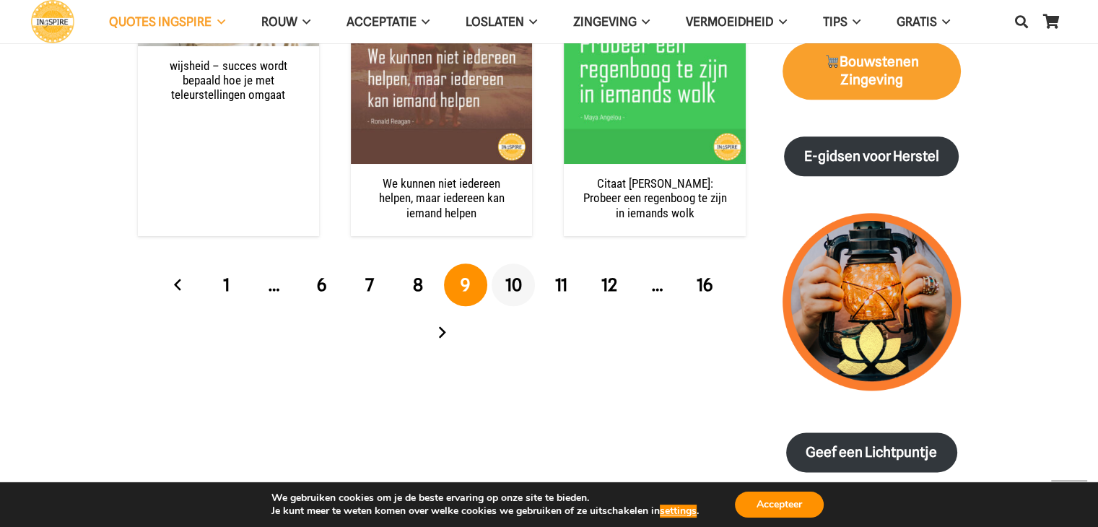
click at [517, 285] on span "10" at bounding box center [513, 284] width 17 height 21
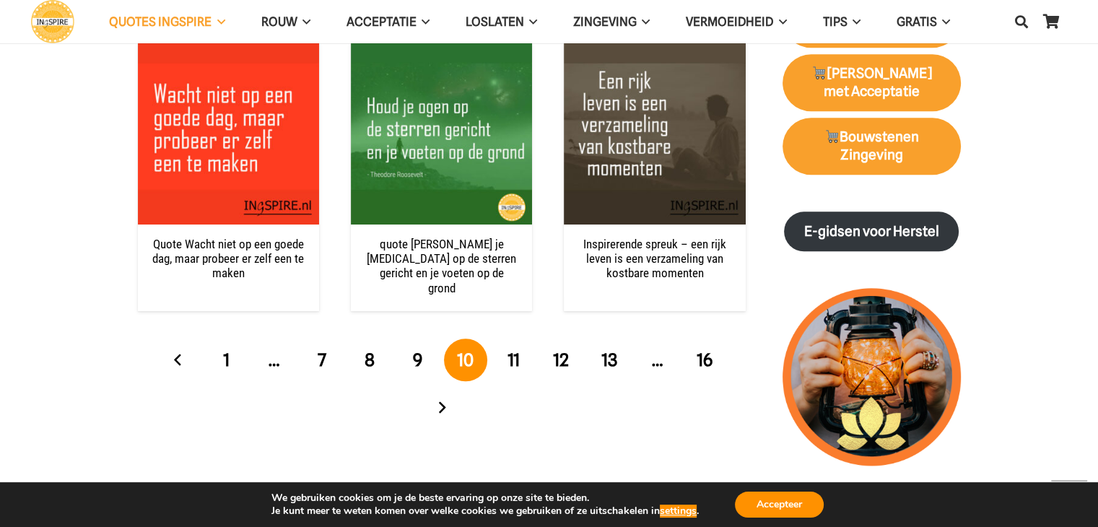
scroll to position [1606, 0]
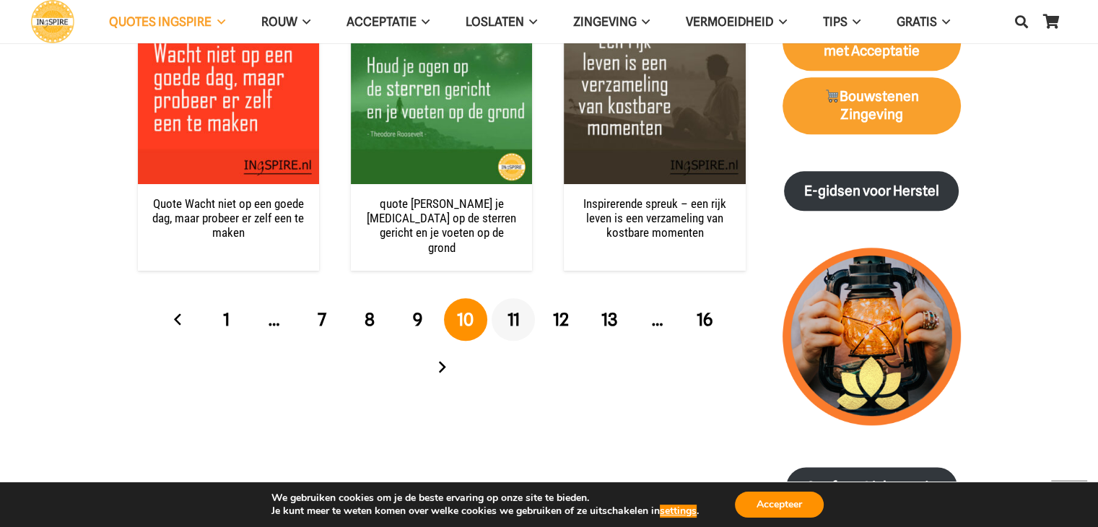
click at [515, 321] on span "11" at bounding box center [514, 319] width 12 height 21
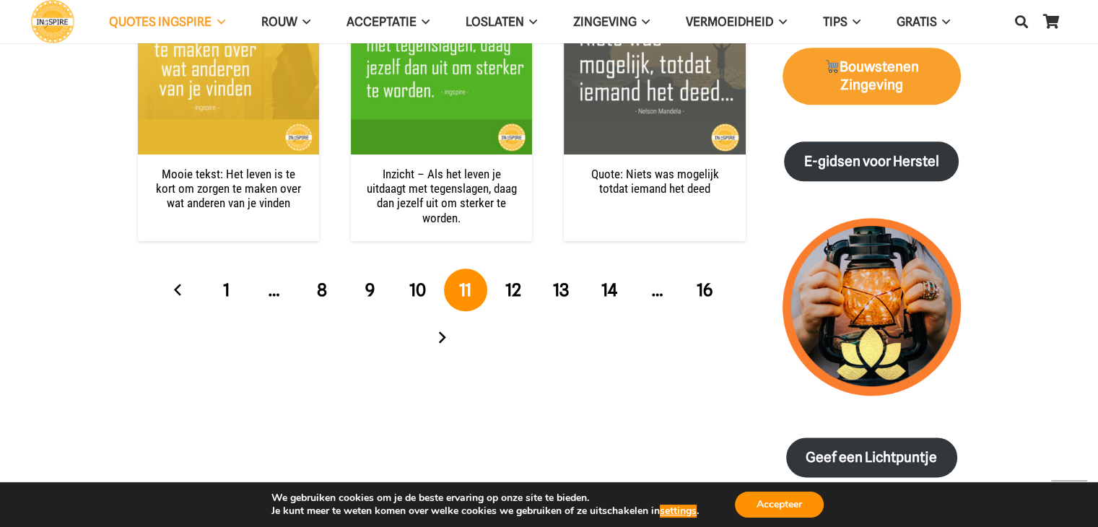
scroll to position [1655, 0]
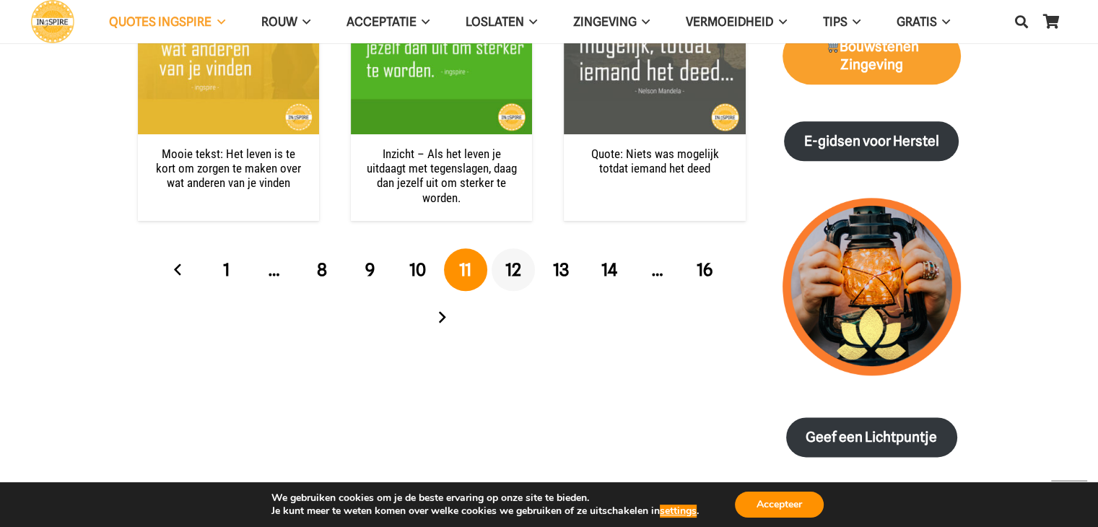
click at [513, 268] on span "12" at bounding box center [513, 269] width 16 height 21
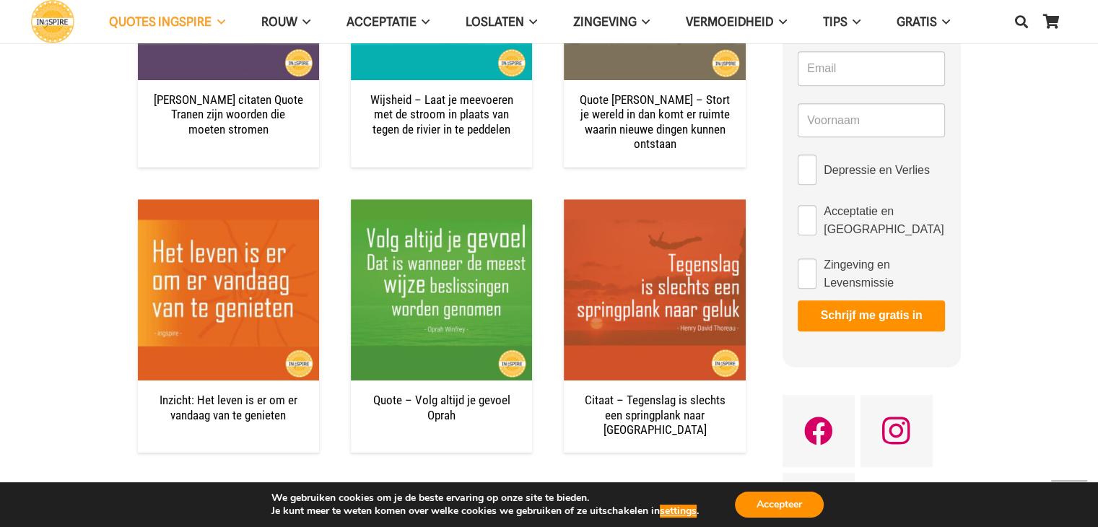
scroll to position [848, 0]
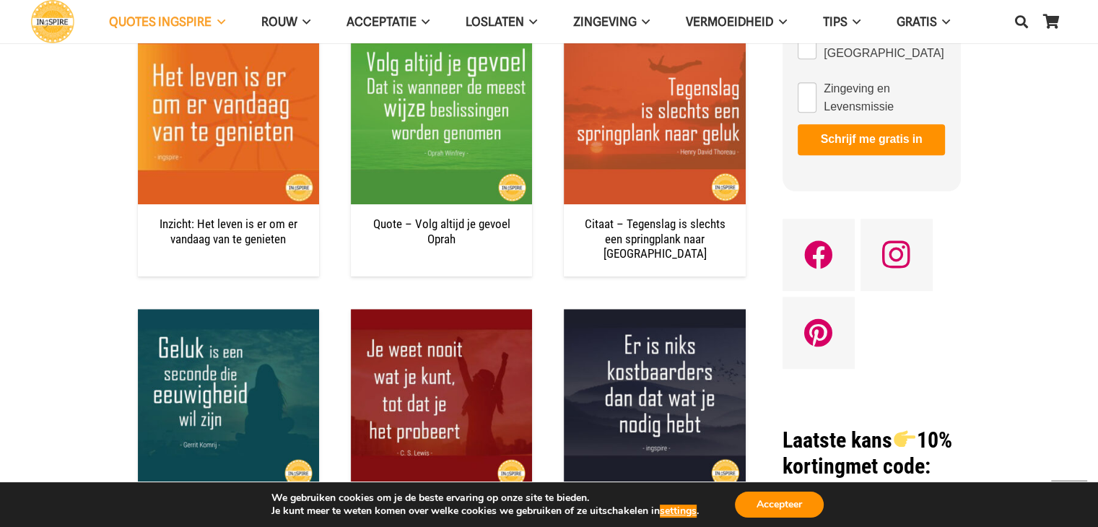
scroll to position [1049, 0]
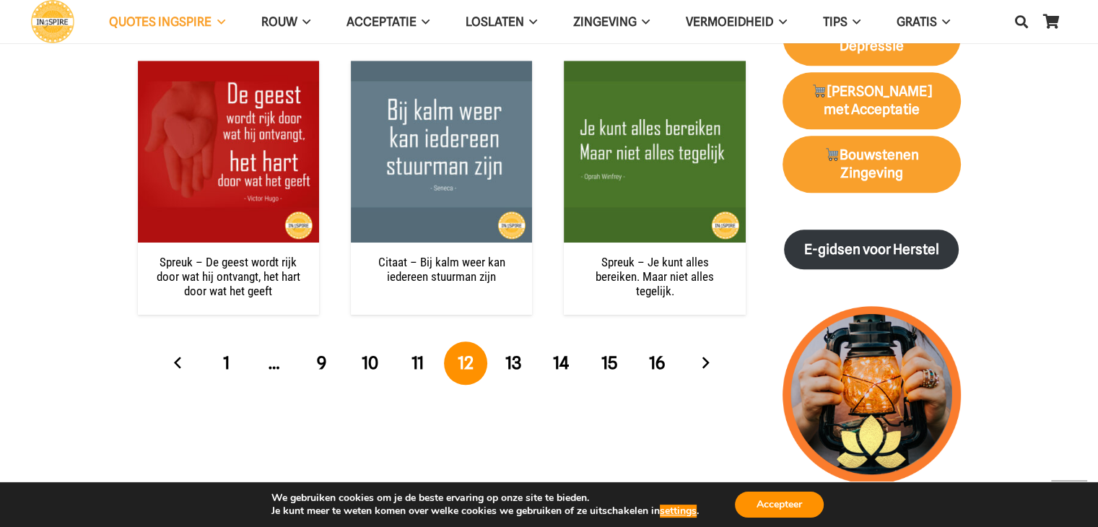
scroll to position [1572, 0]
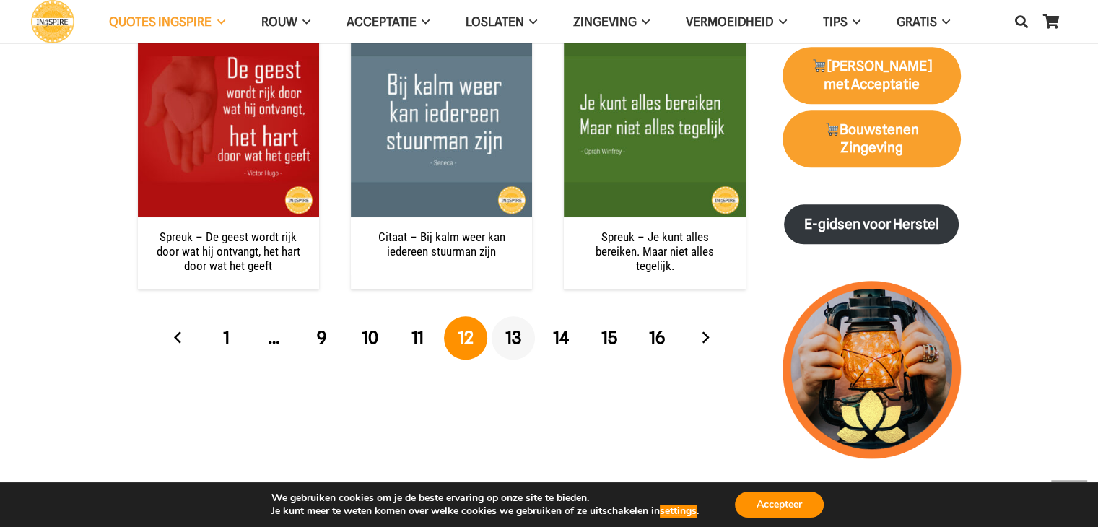
click at [511, 327] on span "13" at bounding box center [513, 337] width 16 height 21
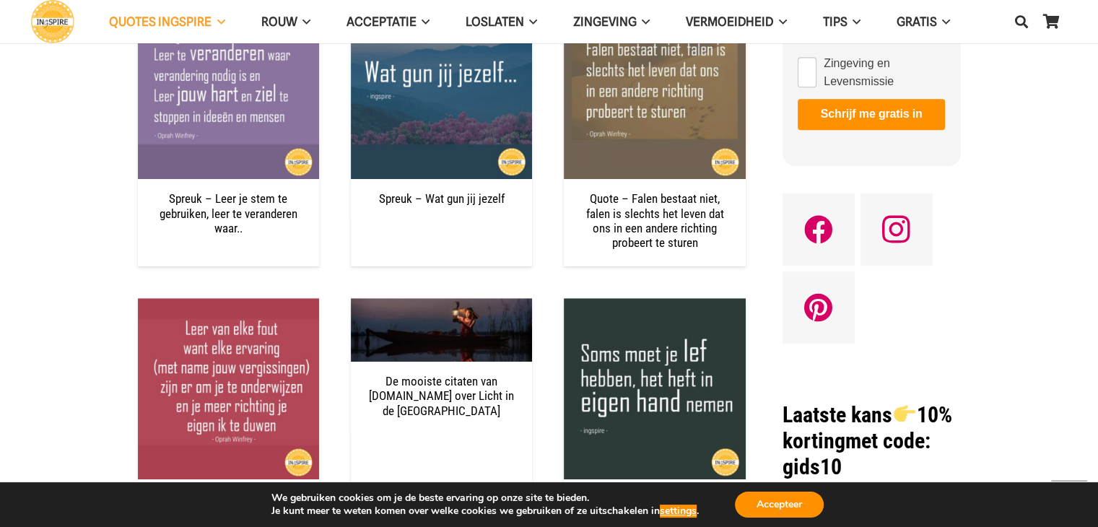
scroll to position [1105, 0]
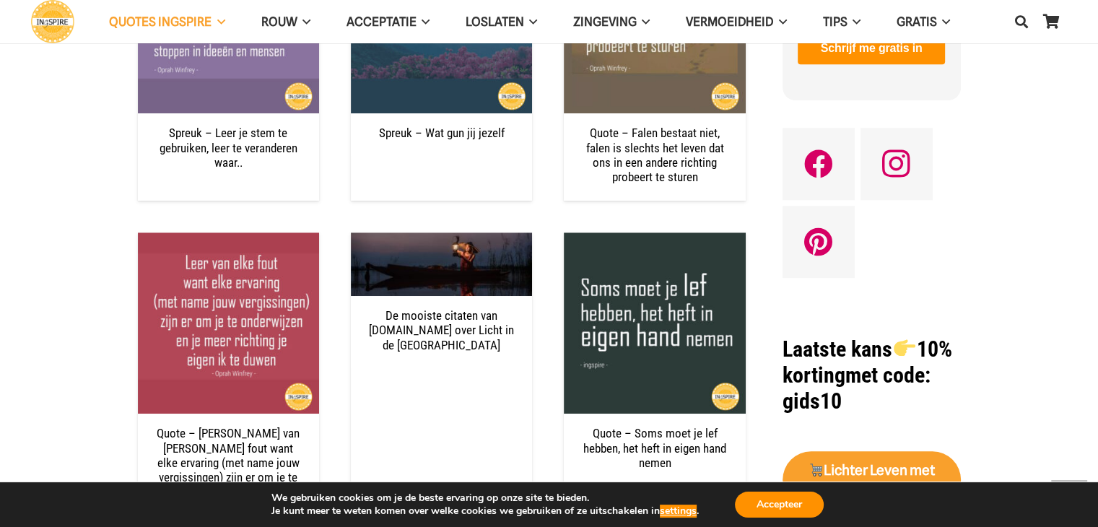
drag, startPoint x: 1090, startPoint y: 165, endPoint x: 1089, endPoint y: 174, distance: 8.8
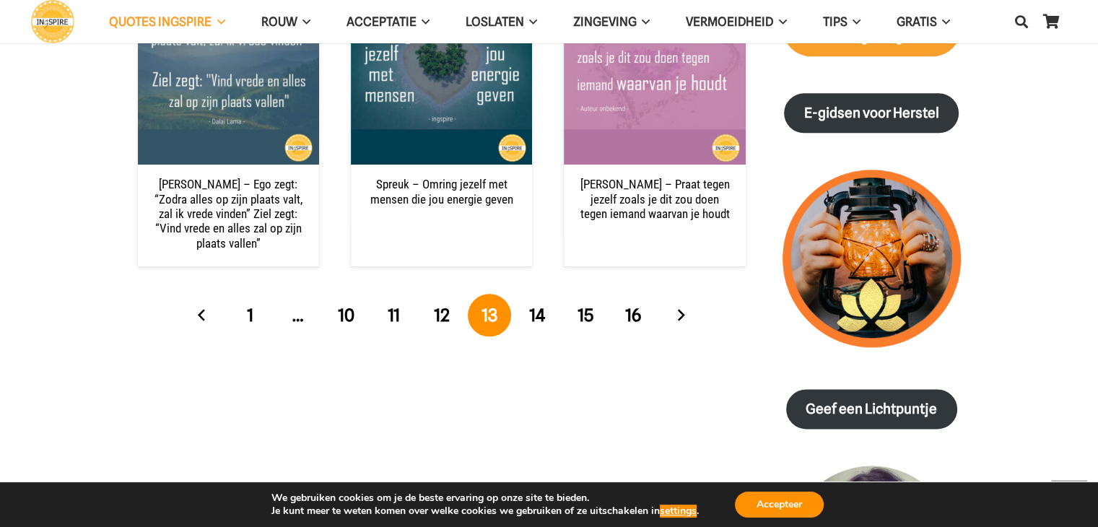
scroll to position [1739, 0]
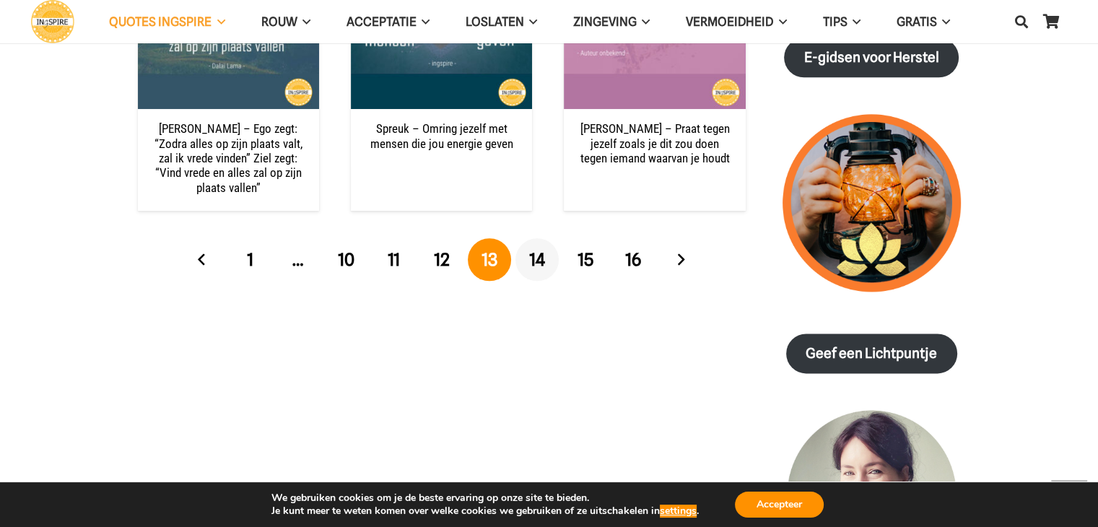
click at [540, 249] on span "14" at bounding box center [537, 259] width 16 height 21
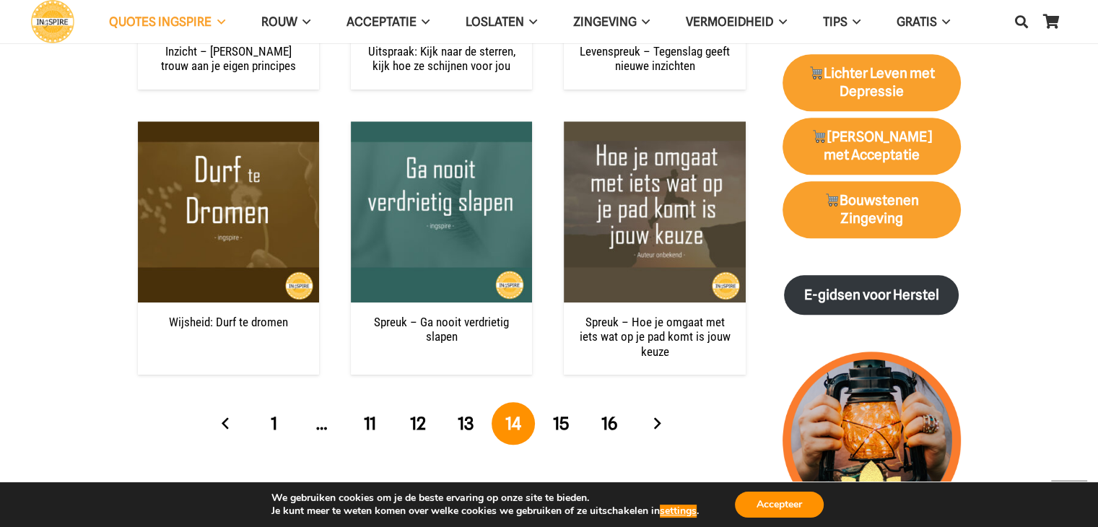
scroll to position [1516, 0]
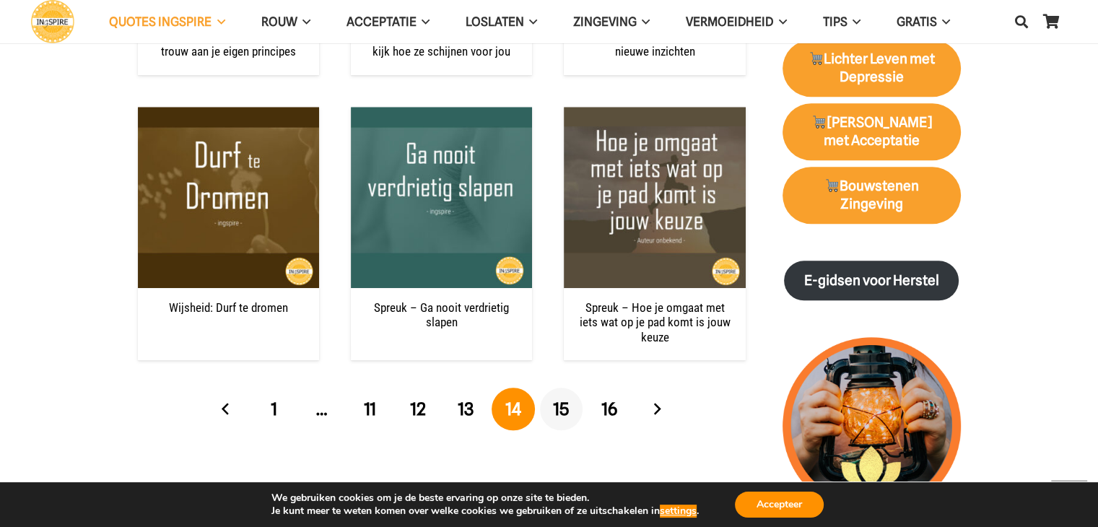
click at [566, 406] on span "15" at bounding box center [561, 409] width 16 height 21
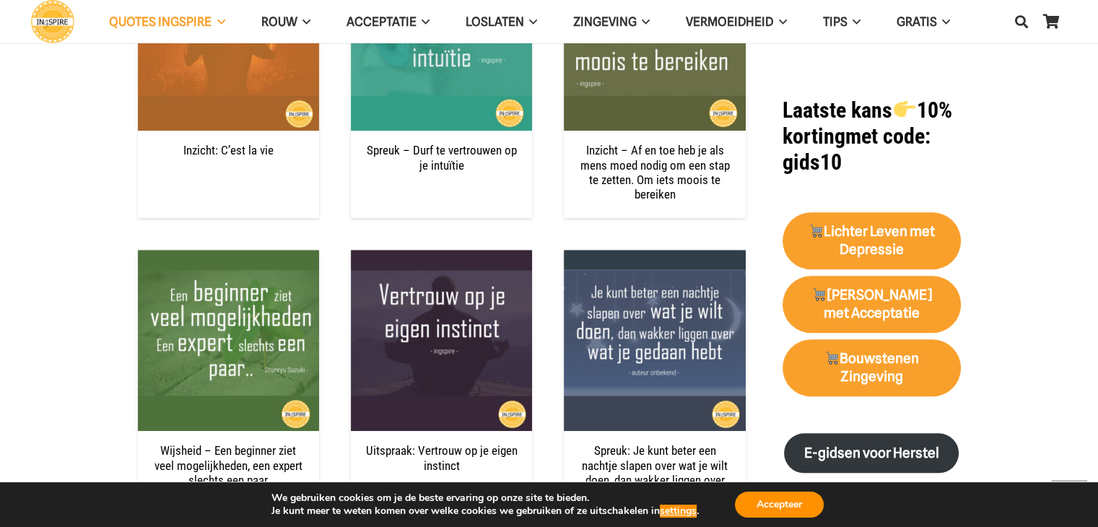
scroll to position [1354, 0]
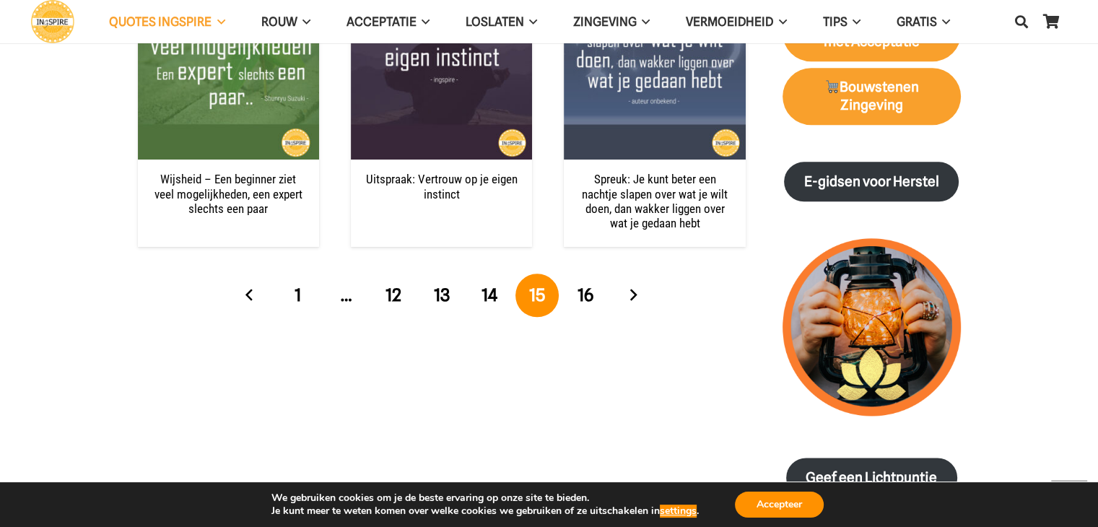
scroll to position [1635, 0]
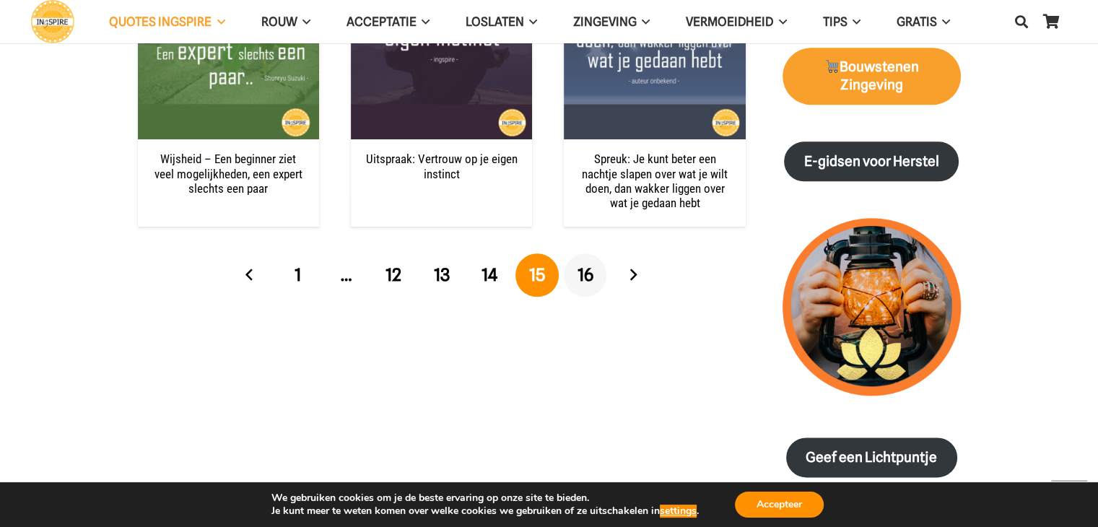
click at [585, 276] on span "16" at bounding box center [585, 274] width 16 height 21
